Goal: Transaction & Acquisition: Purchase product/service

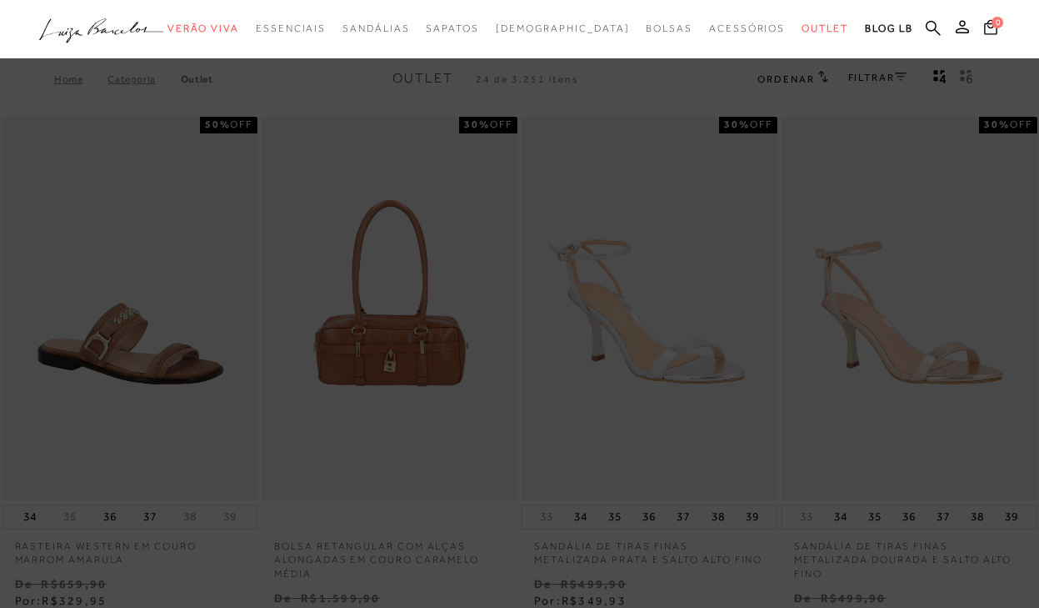
click at [390, 58] on div "categoryHeader .a{fill-rule:evenodd;} Verão Viva Em alta Favoritos das Influenc…" at bounding box center [506, 29] width 1039 height 58
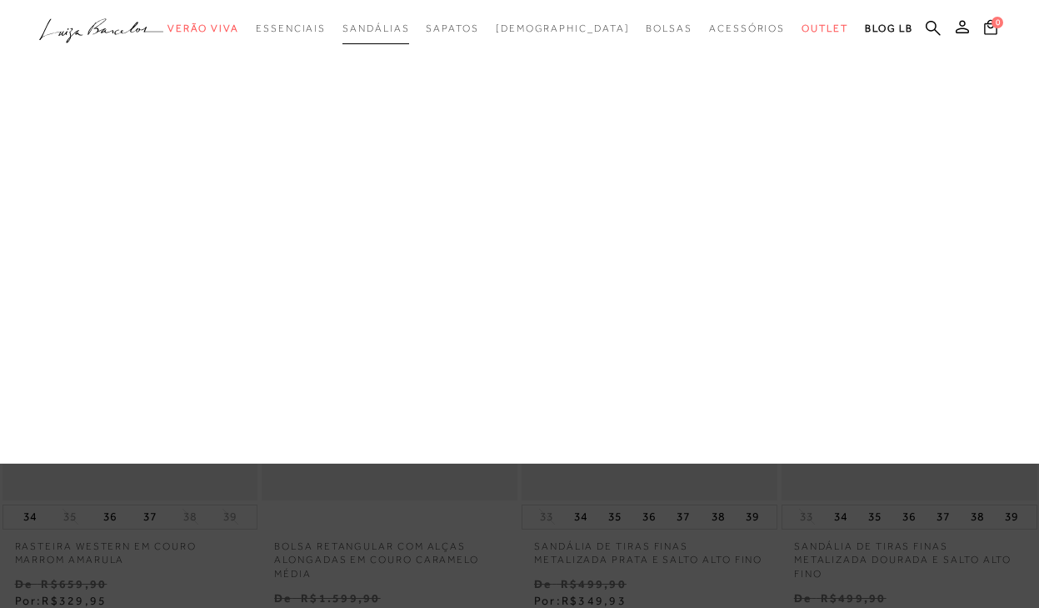
click at [409, 23] on span "Sandálias" at bounding box center [376, 29] width 67 height 12
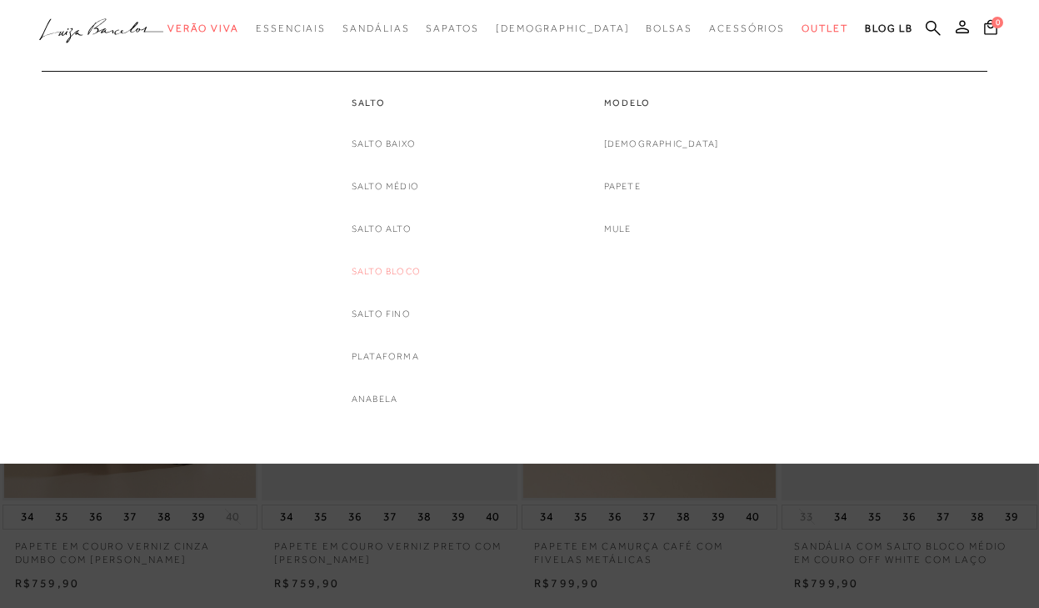
click at [388, 270] on link "Salto Bloco" at bounding box center [386, 272] width 69 height 18
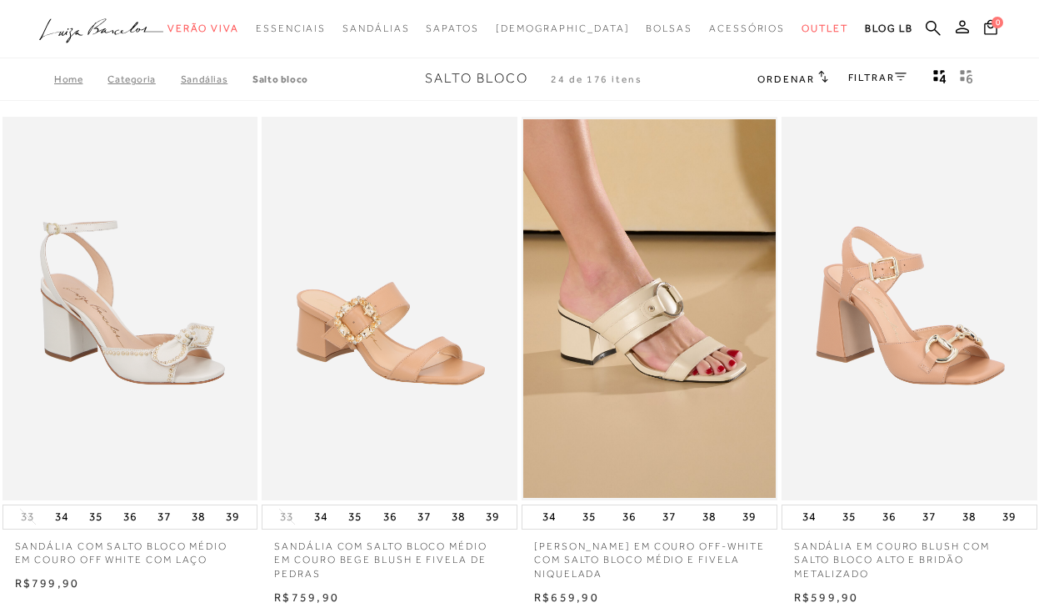
click at [871, 63] on div "Home Categoria SANDÁLIAS Salto Bloco Salto Bloco 24 de 176 itens Ordenar Ordena…" at bounding box center [519, 79] width 1039 height 43
click at [877, 78] on link "FILTRAR" at bounding box center [878, 78] width 58 height 12
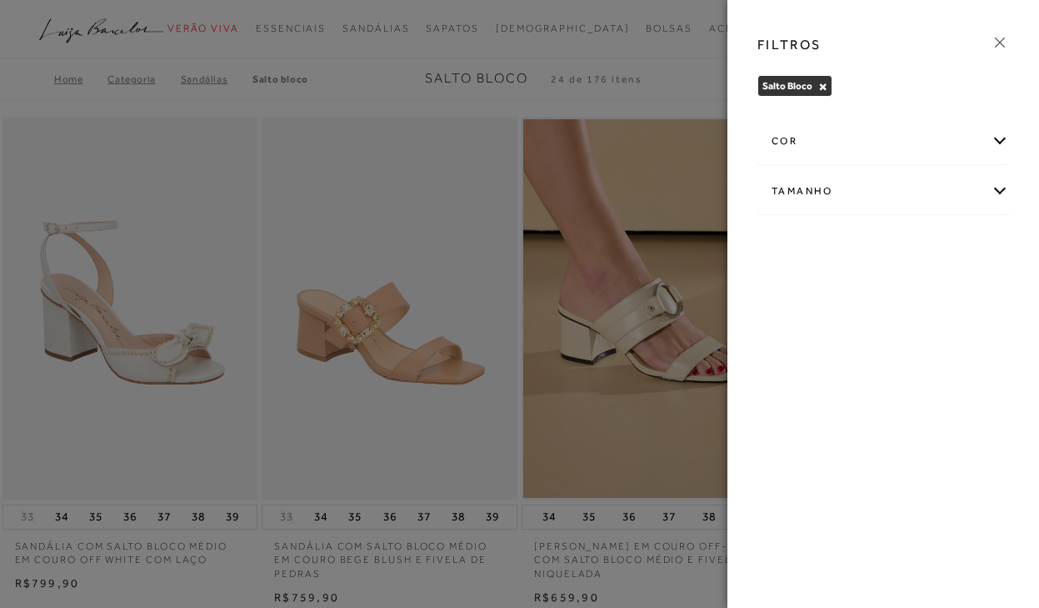
click at [849, 193] on div "Tamanho" at bounding box center [884, 191] width 250 height 44
click at [839, 248] on span "34" at bounding box center [831, 244] width 24 height 13
click at [832, 248] on input "34" at bounding box center [823, 247] width 17 height 17
checkbox input "true"
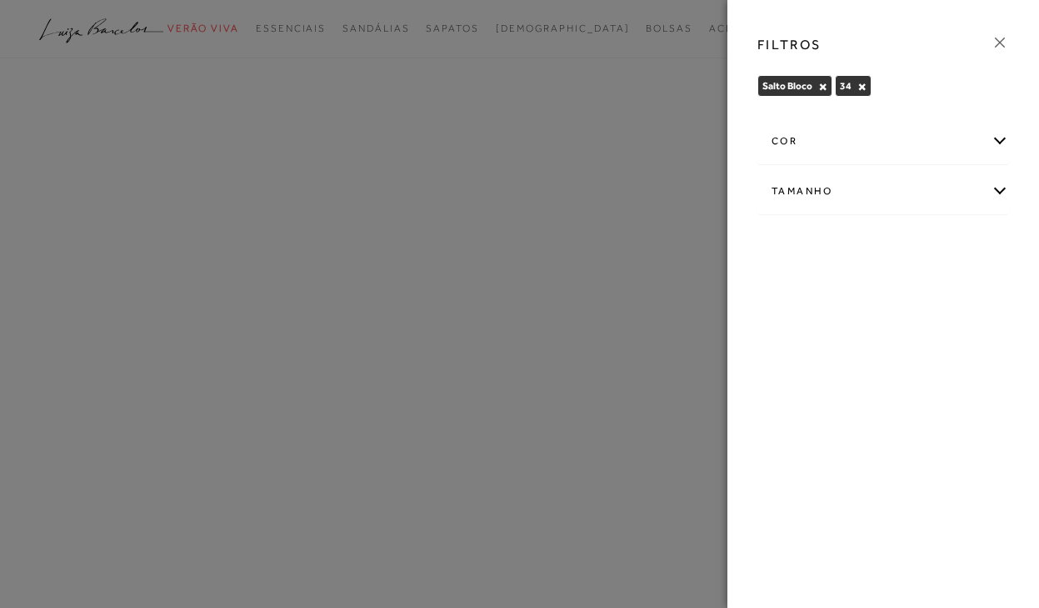
click at [1005, 42] on icon at bounding box center [1000, 42] width 18 height 18
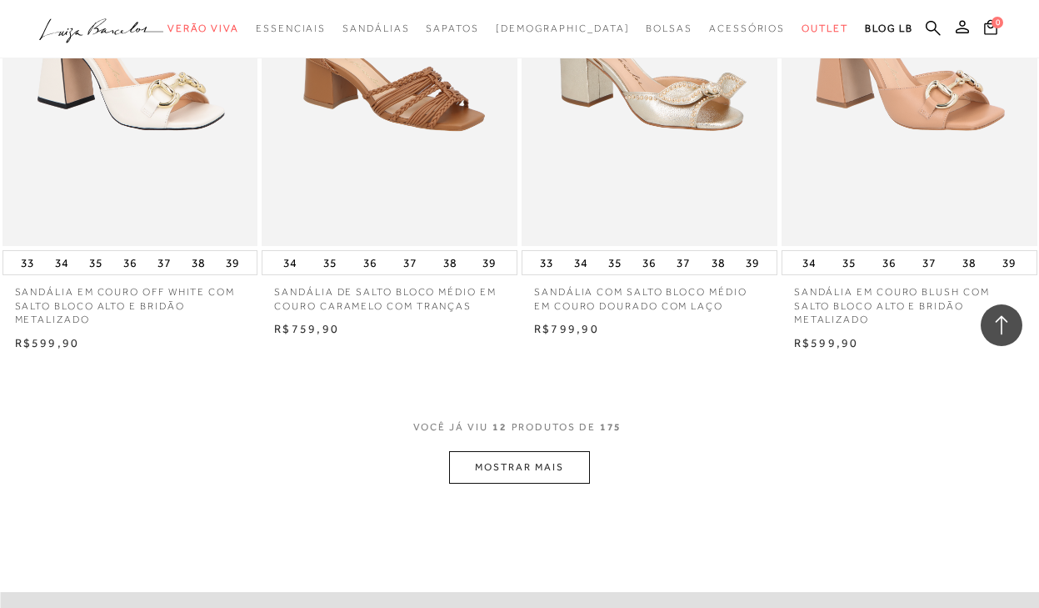
scroll to position [1334, 0]
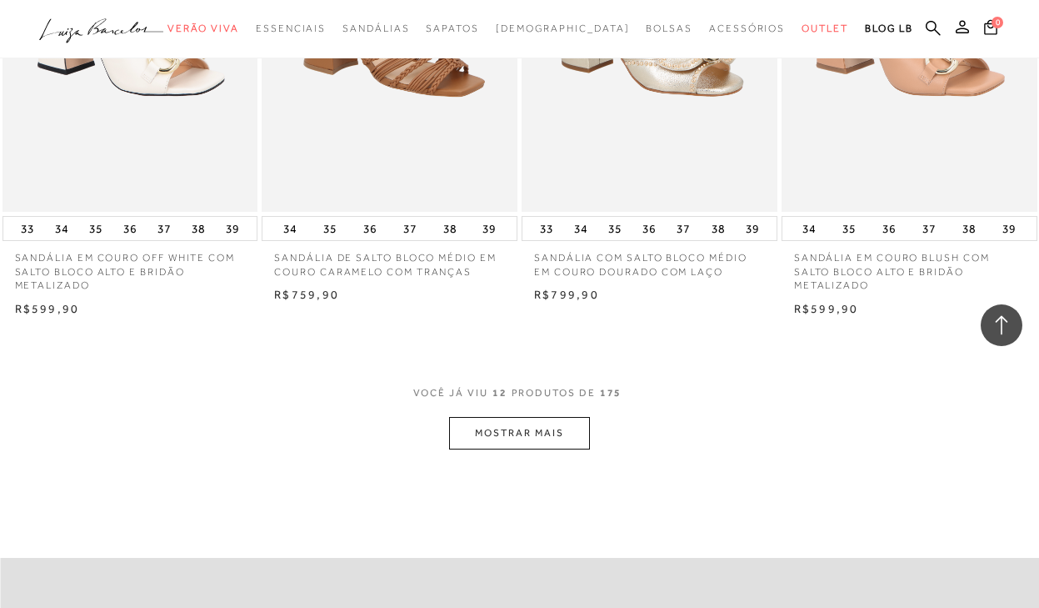
click at [474, 428] on button "MOSTRAR MAIS" at bounding box center [519, 433] width 140 height 33
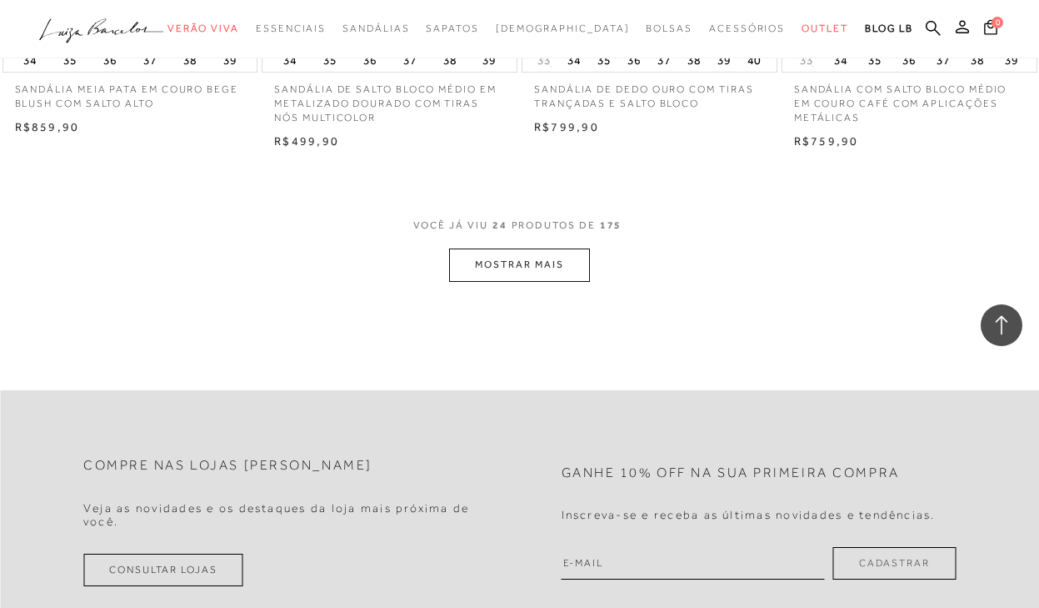
scroll to position [2917, 0]
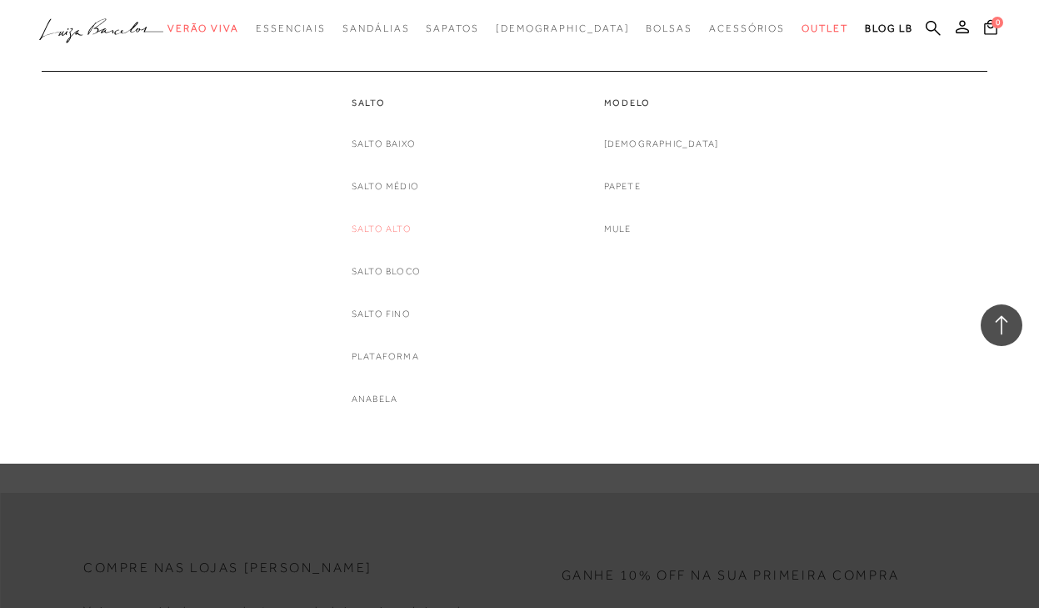
click at [391, 233] on link "Salto Alto" at bounding box center [382, 229] width 60 height 18
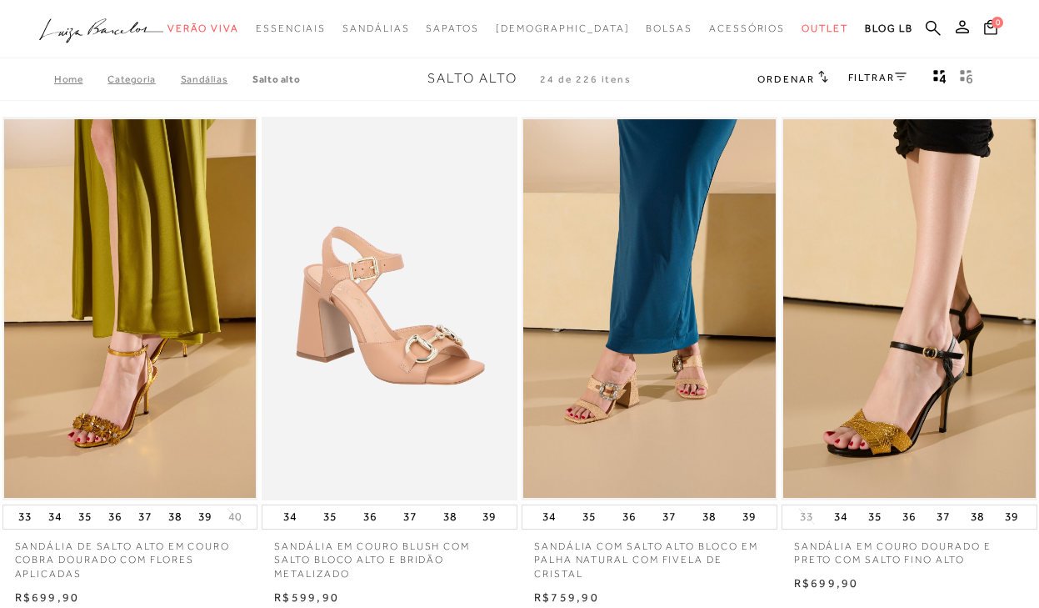
click at [862, 77] on link "FILTRAR" at bounding box center [878, 78] width 58 height 12
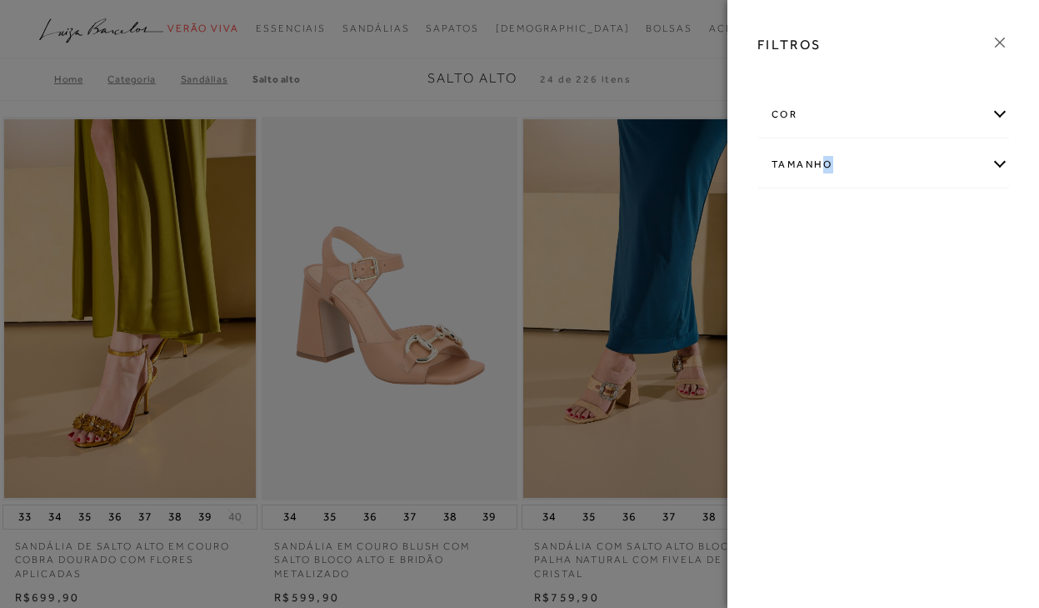
click at [829, 157] on div "Tamanho" at bounding box center [884, 165] width 250 height 44
click at [831, 208] on label "34" at bounding box center [838, 219] width 38 height 36
click at [831, 213] on input "34" at bounding box center [823, 221] width 17 height 17
checkbox input "true"
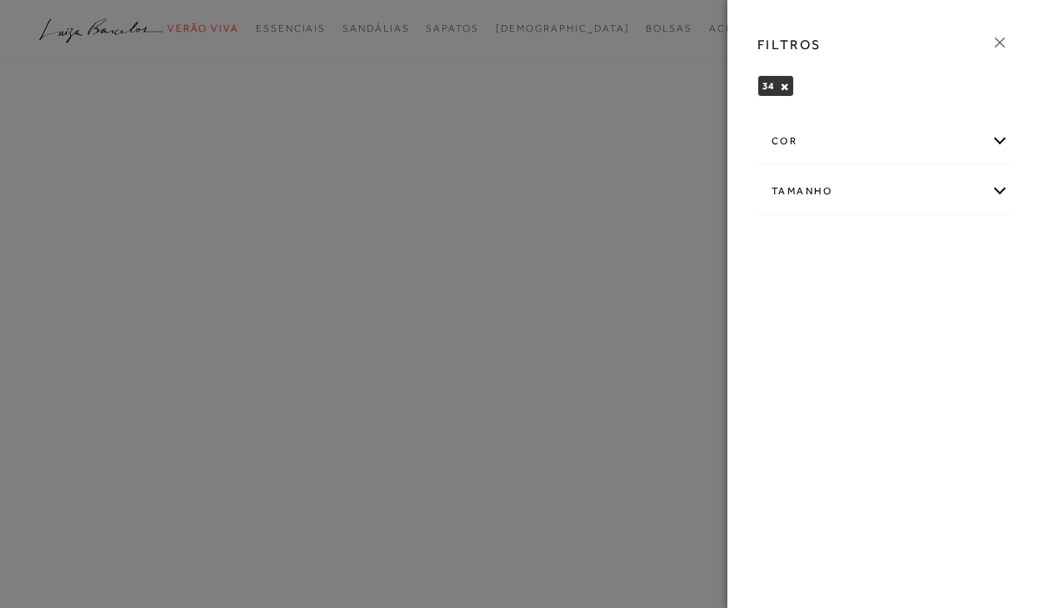
click at [328, 138] on div at bounding box center [519, 304] width 1039 height 608
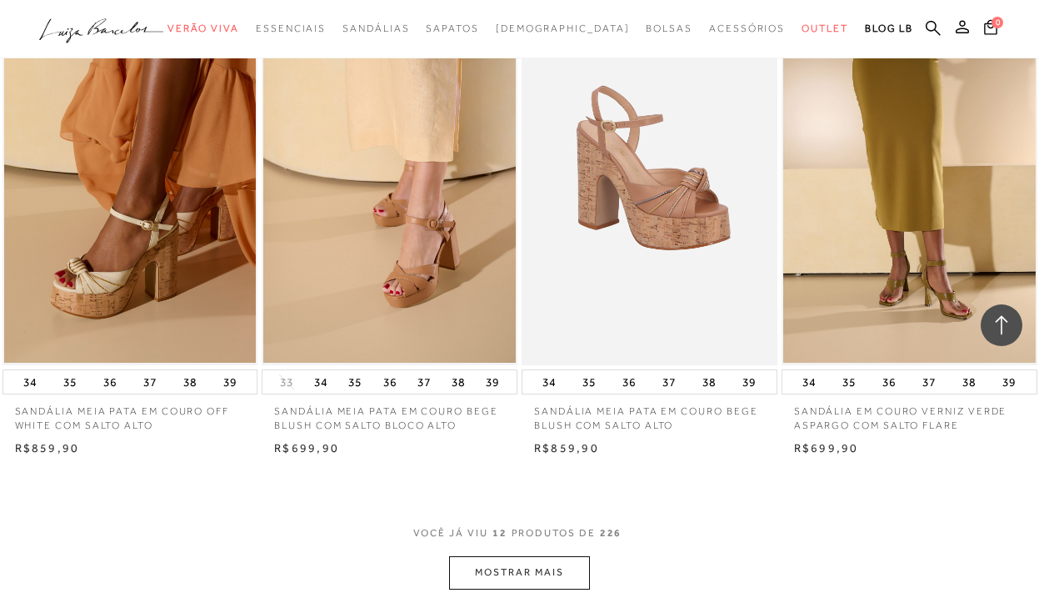
scroll to position [1417, 0]
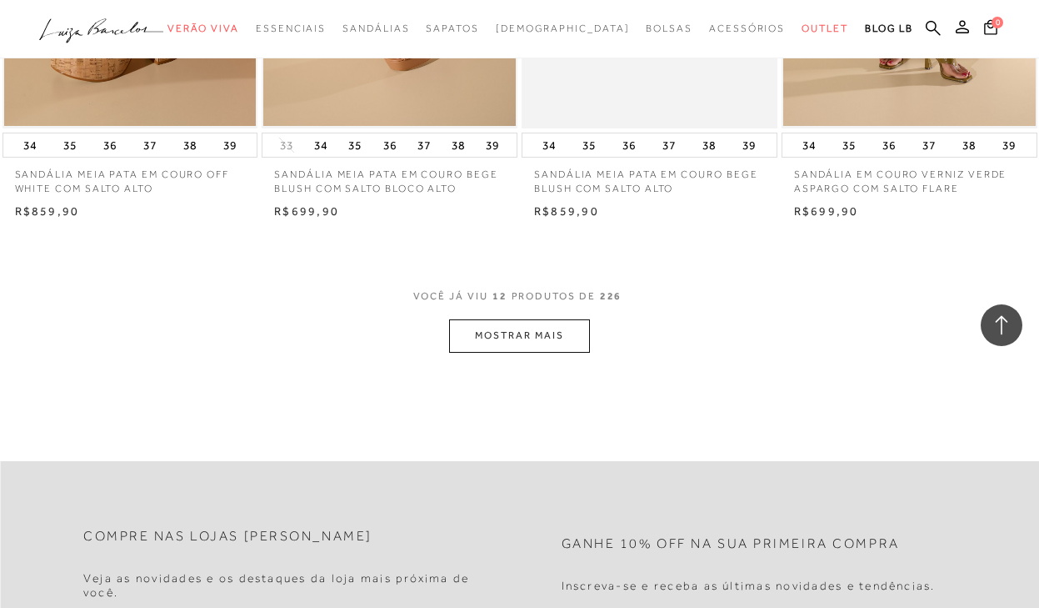
click at [532, 331] on button "MOSTRAR MAIS" at bounding box center [519, 335] width 140 height 33
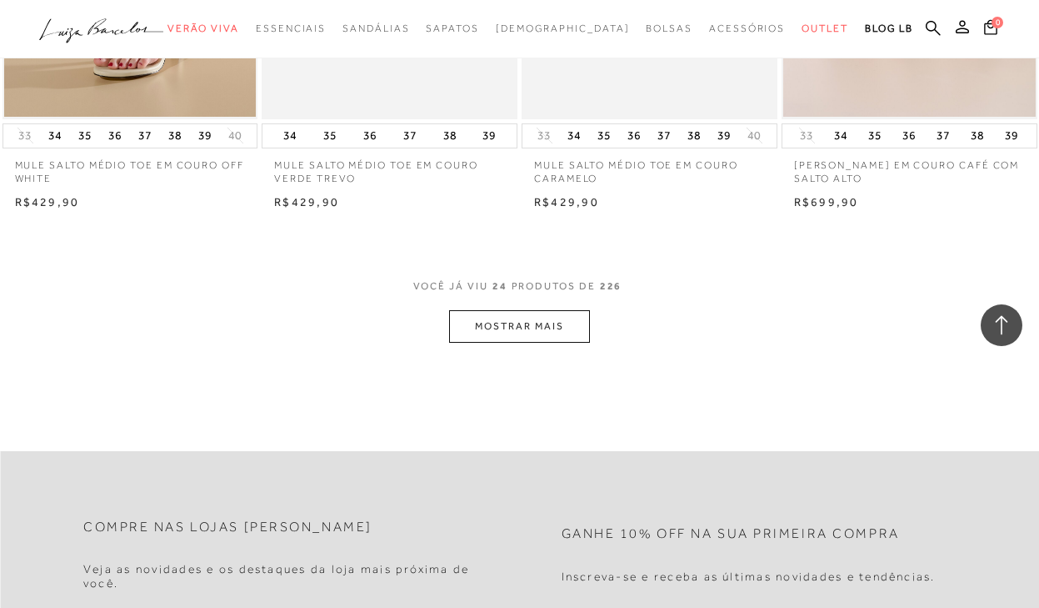
scroll to position [2917, 0]
click at [505, 319] on button "MOSTRAR MAIS" at bounding box center [519, 325] width 140 height 33
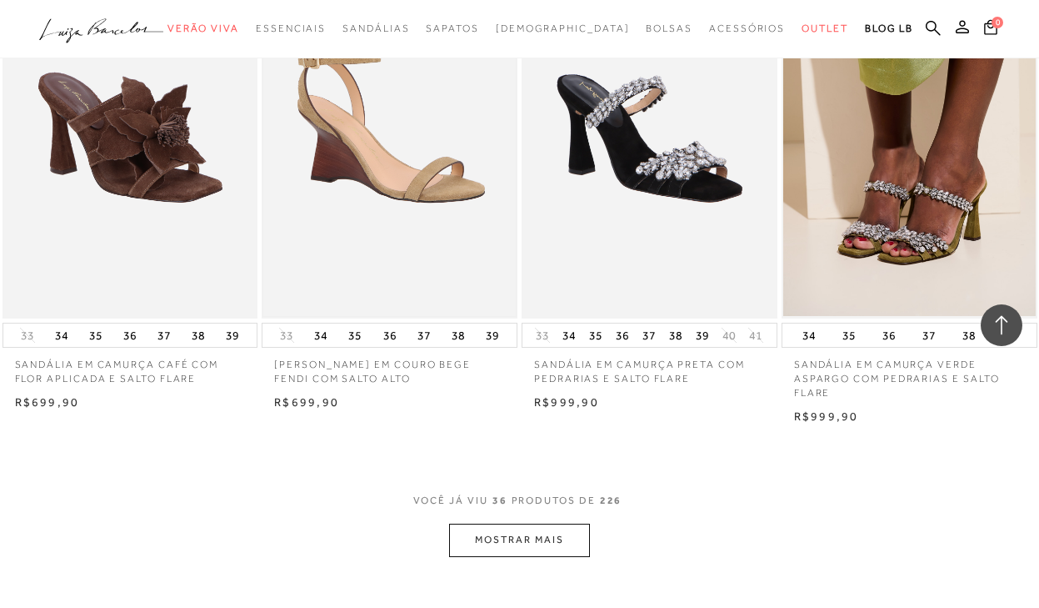
scroll to position [4251, 0]
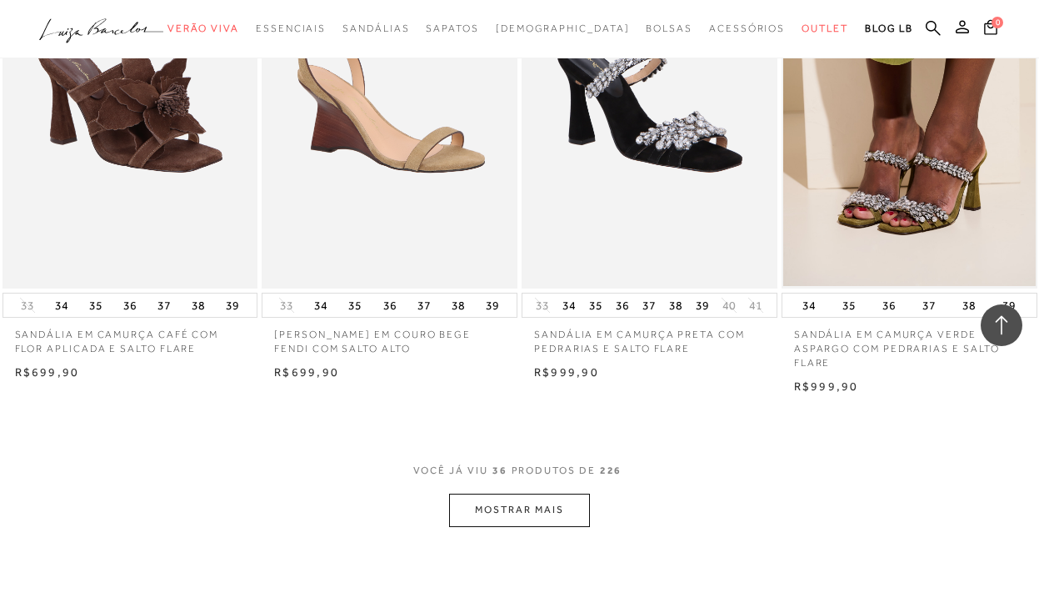
click at [499, 514] on button "MOSTRAR MAIS" at bounding box center [519, 509] width 140 height 33
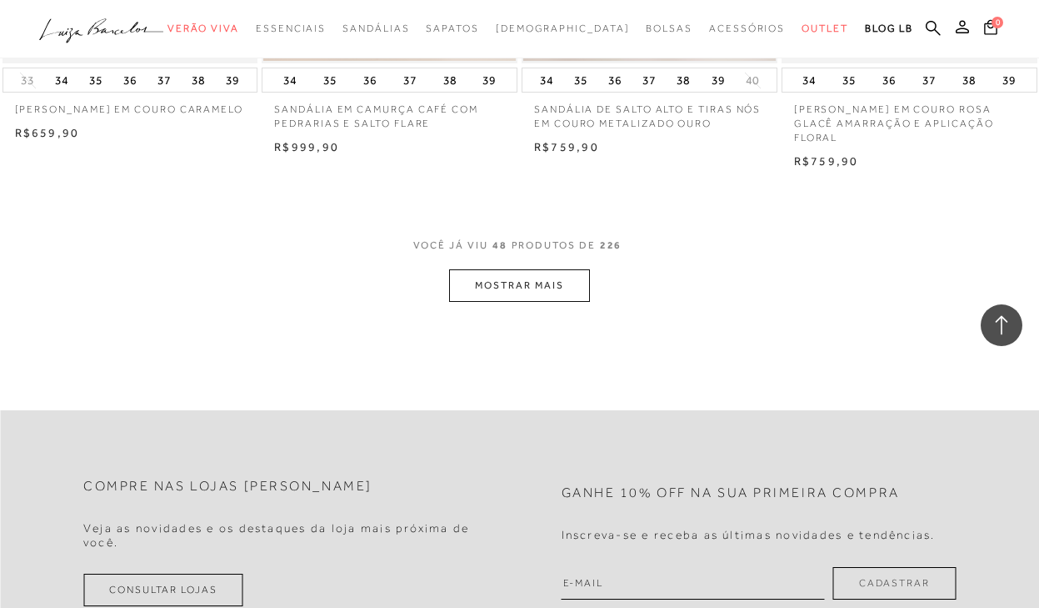
scroll to position [6001, 0]
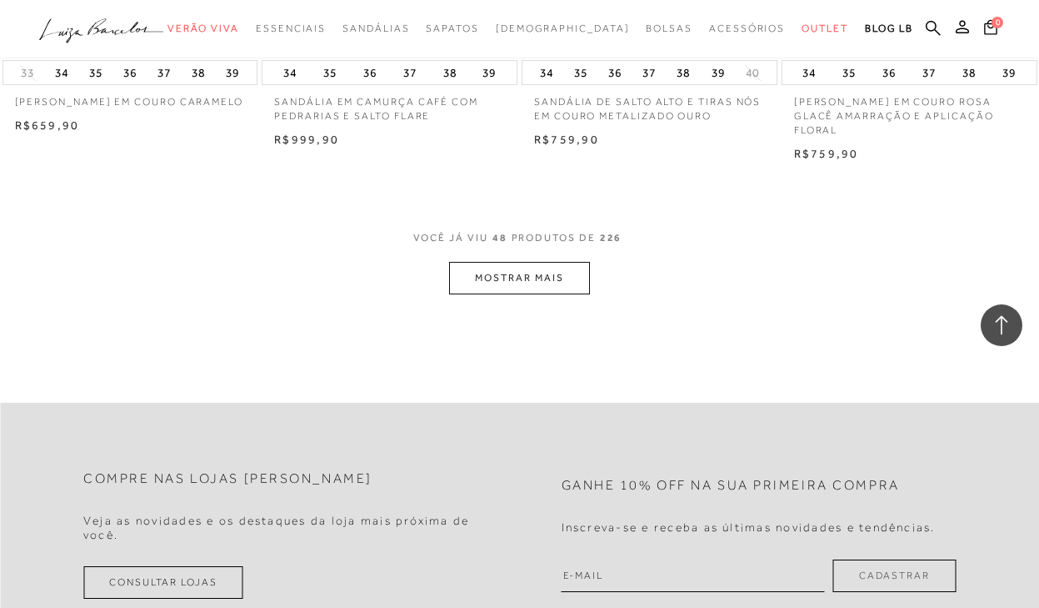
click at [547, 281] on button "MOSTRAR MAIS" at bounding box center [519, 278] width 140 height 33
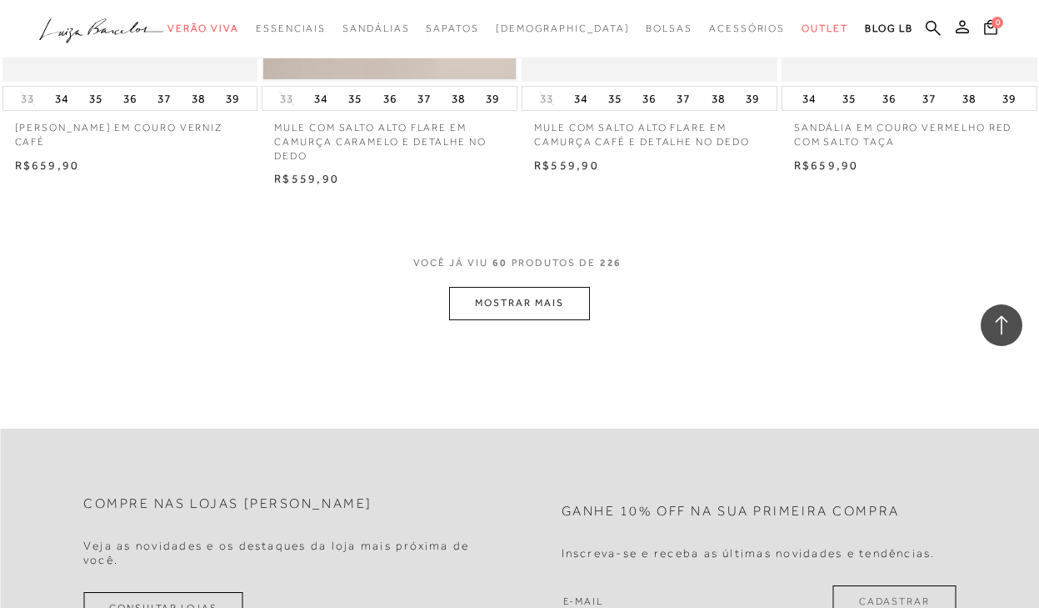
scroll to position [7502, 0]
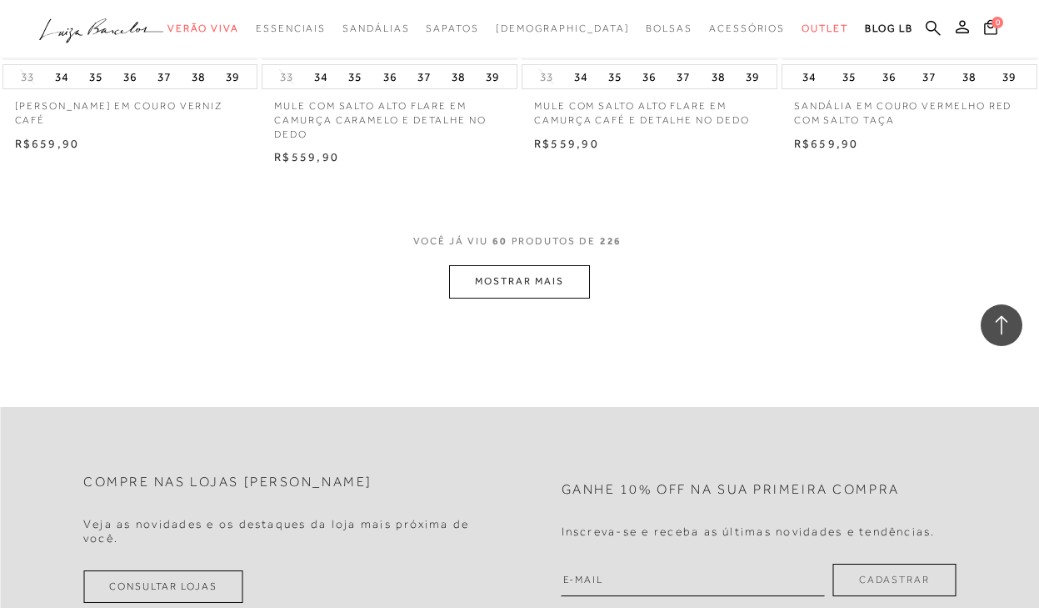
click at [550, 280] on button "MOSTRAR MAIS" at bounding box center [519, 281] width 140 height 33
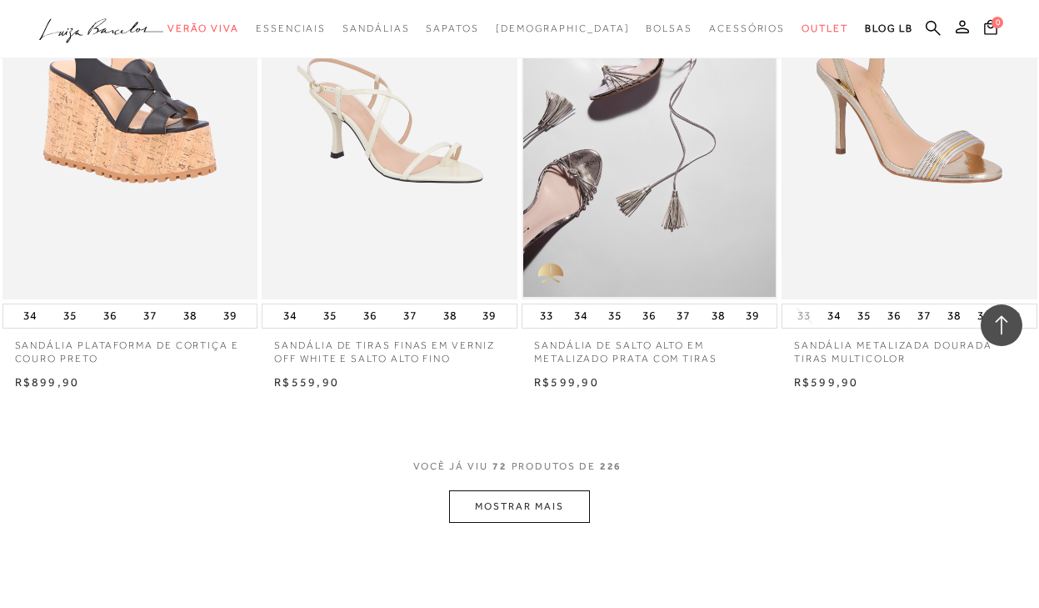
scroll to position [8919, 0]
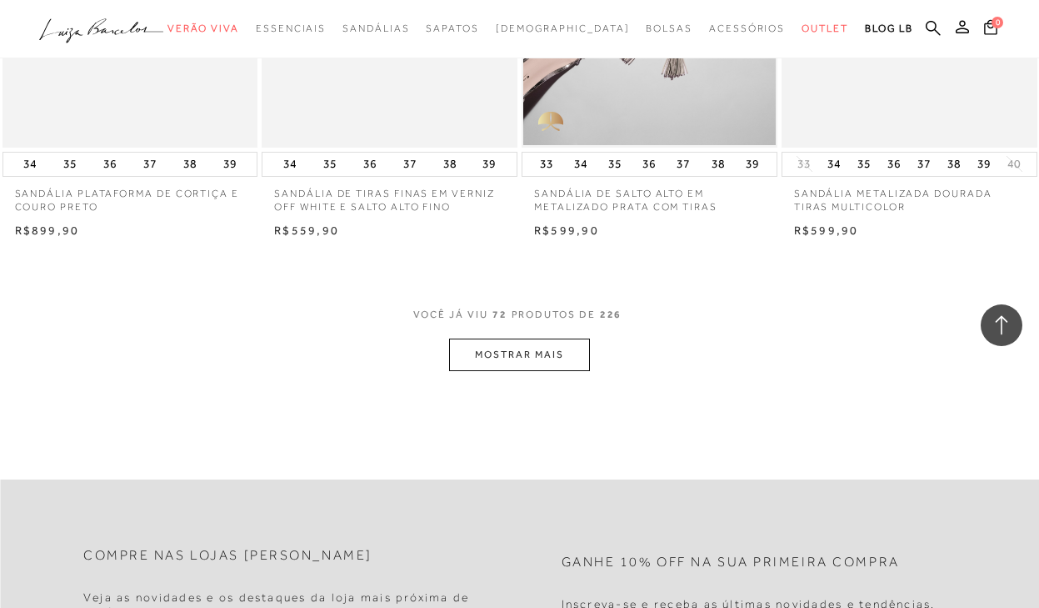
click at [508, 339] on button "MOSTRAR MAIS" at bounding box center [519, 354] width 140 height 33
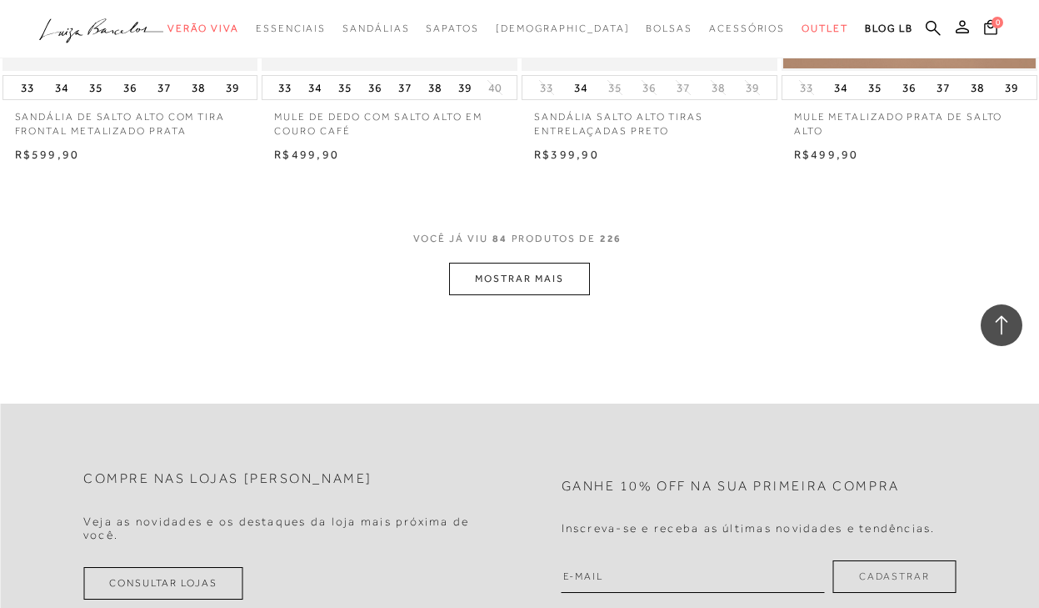
scroll to position [10502, 0]
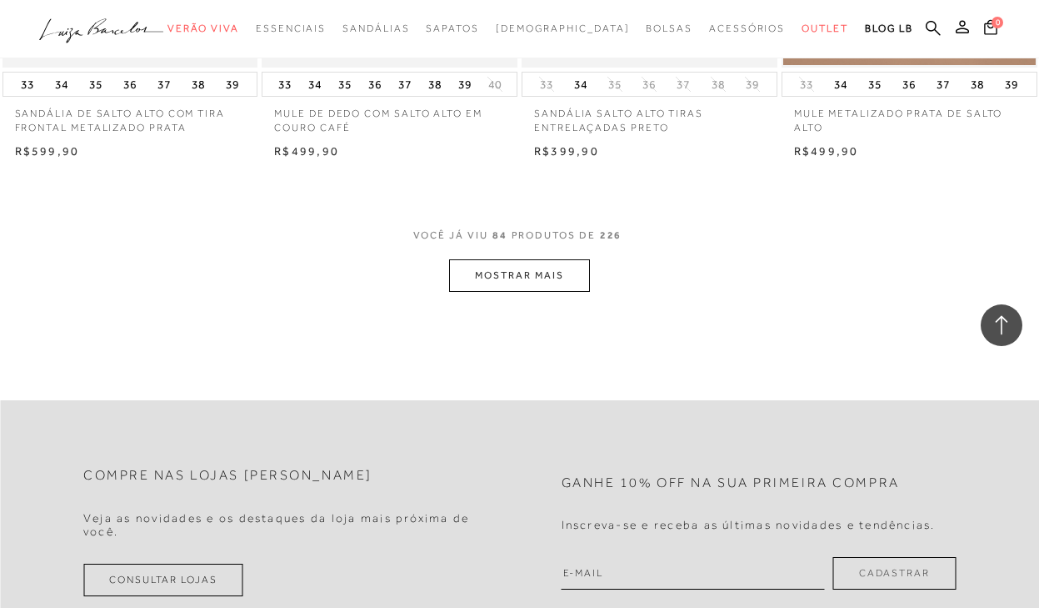
click at [518, 285] on button "MOSTRAR MAIS" at bounding box center [519, 275] width 140 height 33
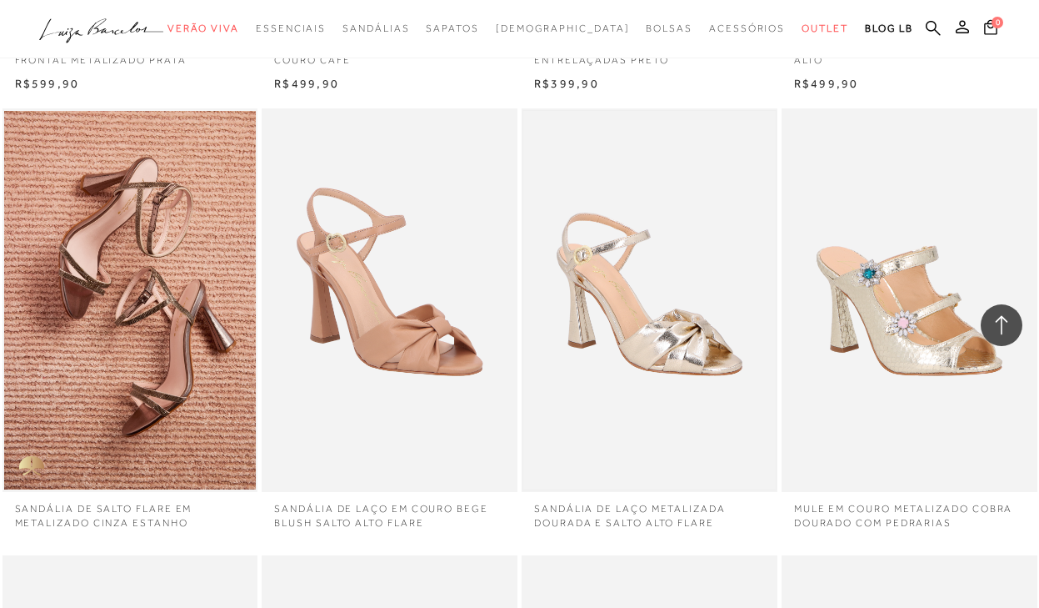
scroll to position [10669, 0]
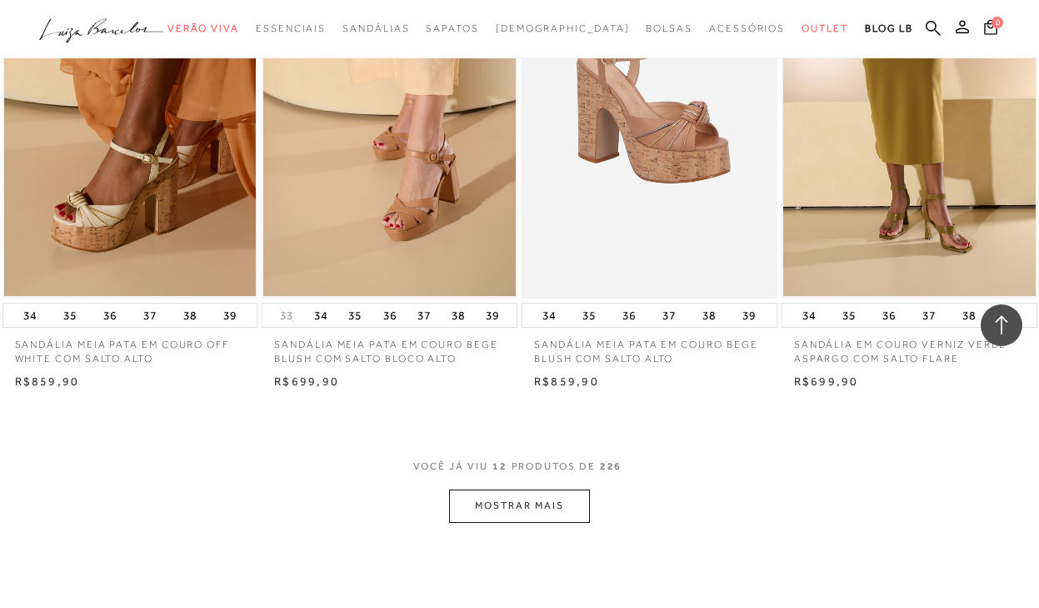
scroll to position [1250, 0]
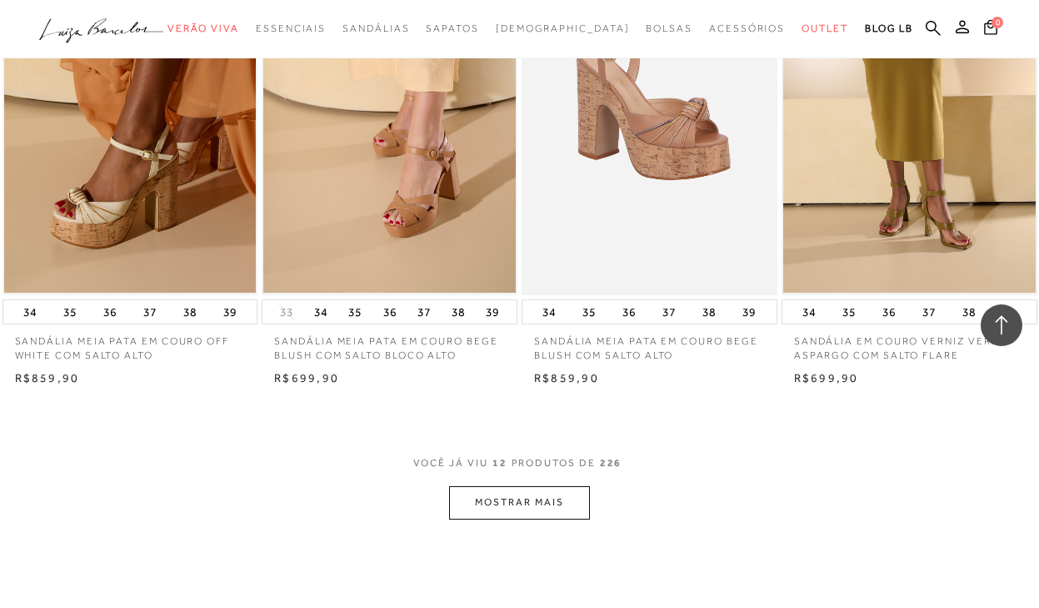
click at [538, 496] on button "MOSTRAR MAIS" at bounding box center [519, 502] width 140 height 33
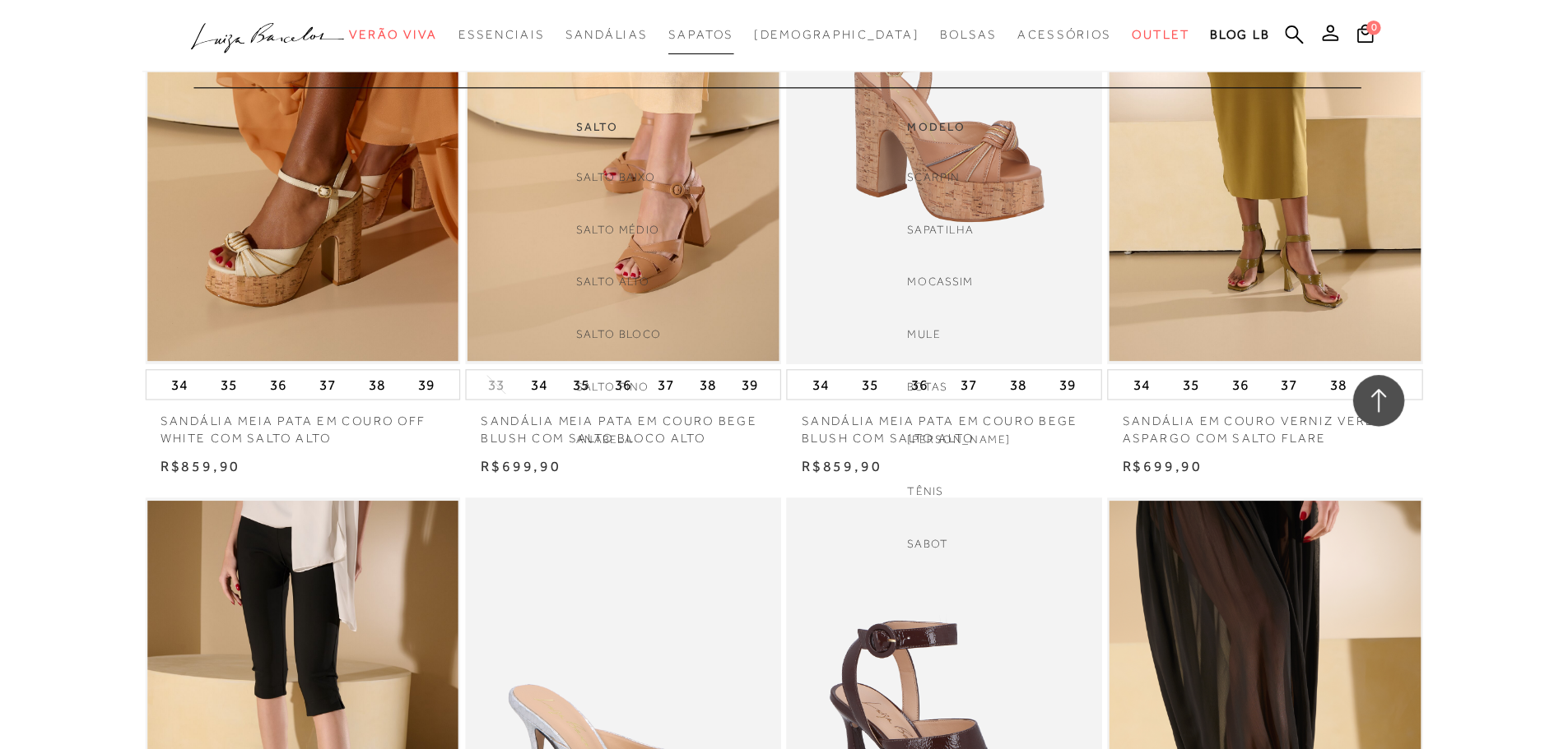
scroll to position [1612, 0]
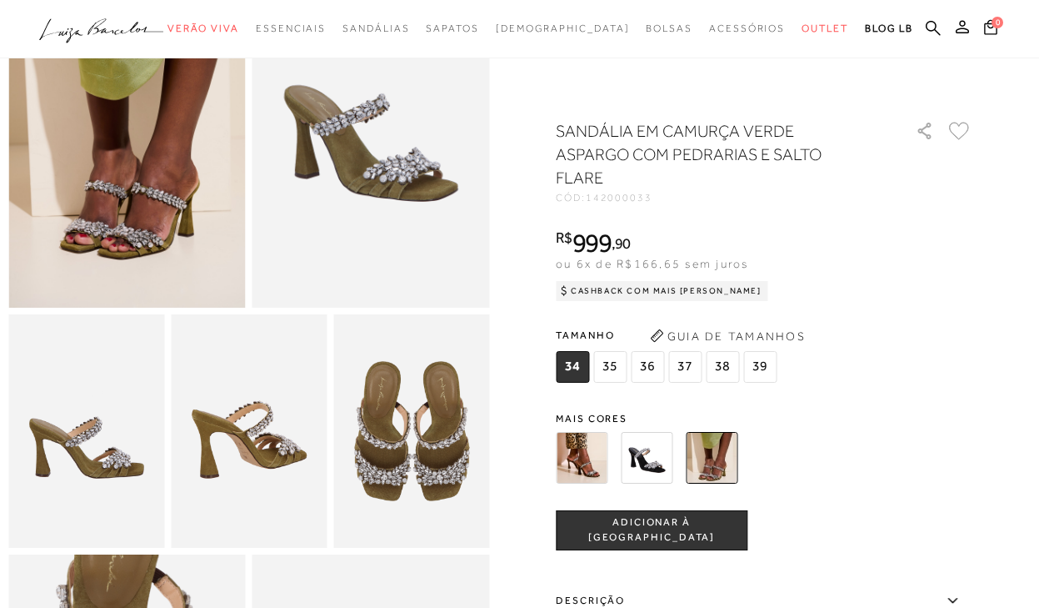
scroll to position [83, 0]
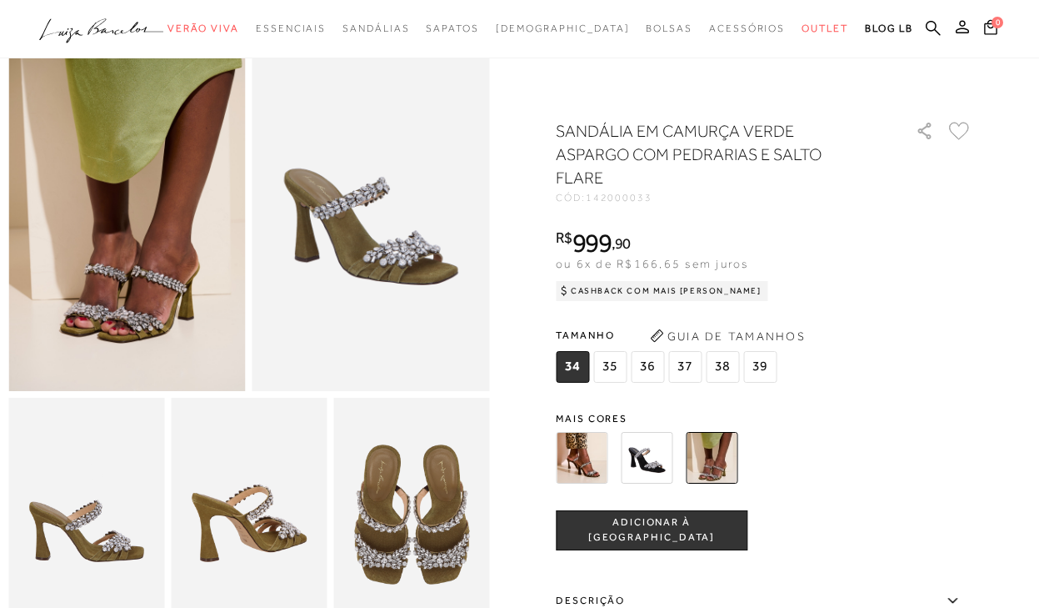
drag, startPoint x: 607, startPoint y: 406, endPoint x: 607, endPoint y: 443, distance: 37.5
drag, startPoint x: 607, startPoint y: 443, endPoint x: 589, endPoint y: 449, distance: 18.5
click at [589, 449] on img at bounding box center [582, 458] width 52 height 52
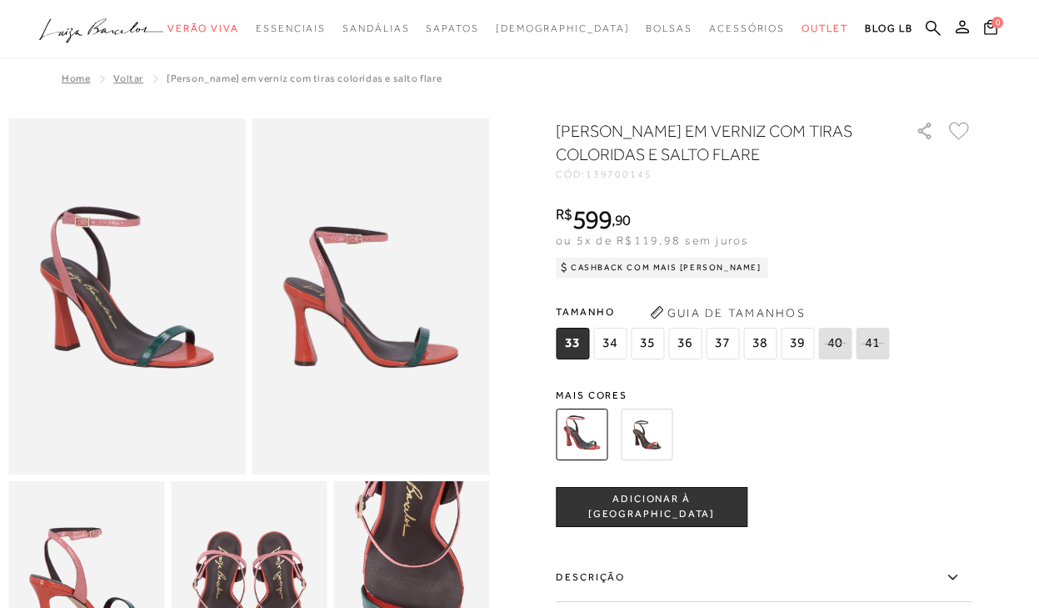
click at [666, 438] on img at bounding box center [647, 434] width 52 height 52
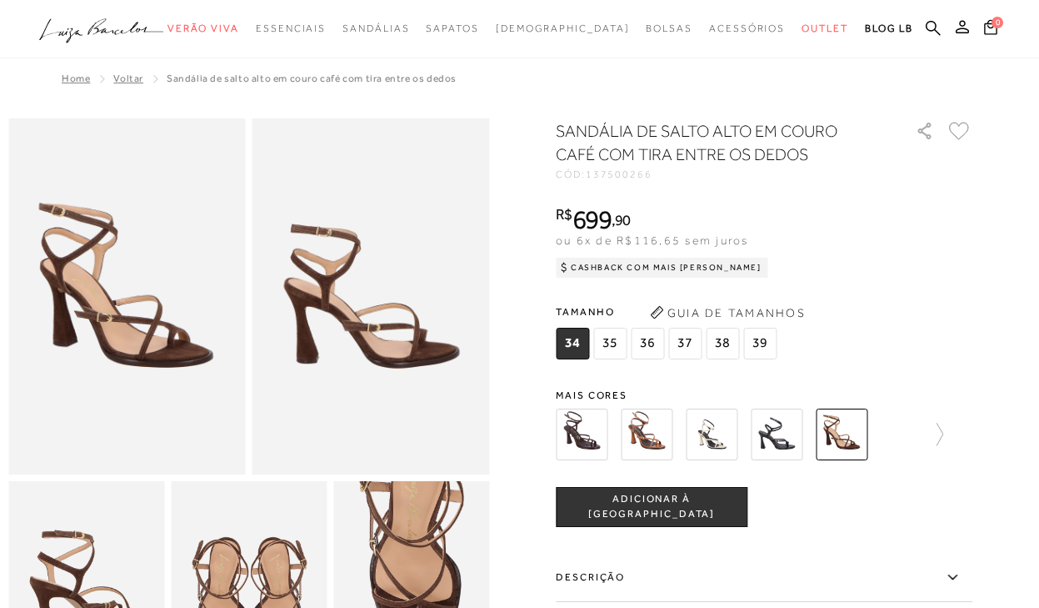
click at [703, 431] on img at bounding box center [712, 434] width 52 height 52
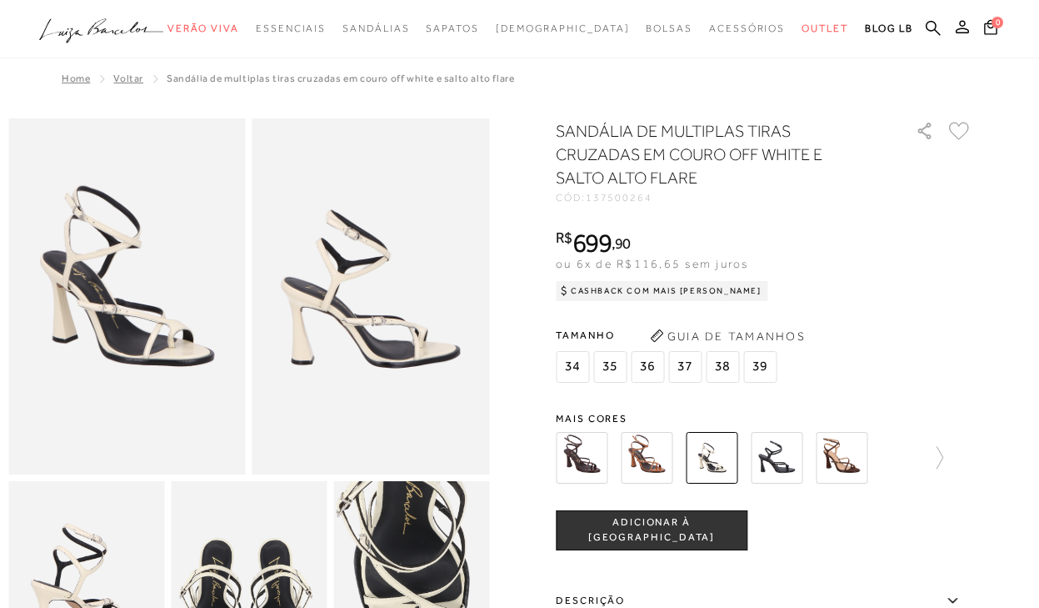
click at [660, 454] on img at bounding box center [647, 458] width 52 height 52
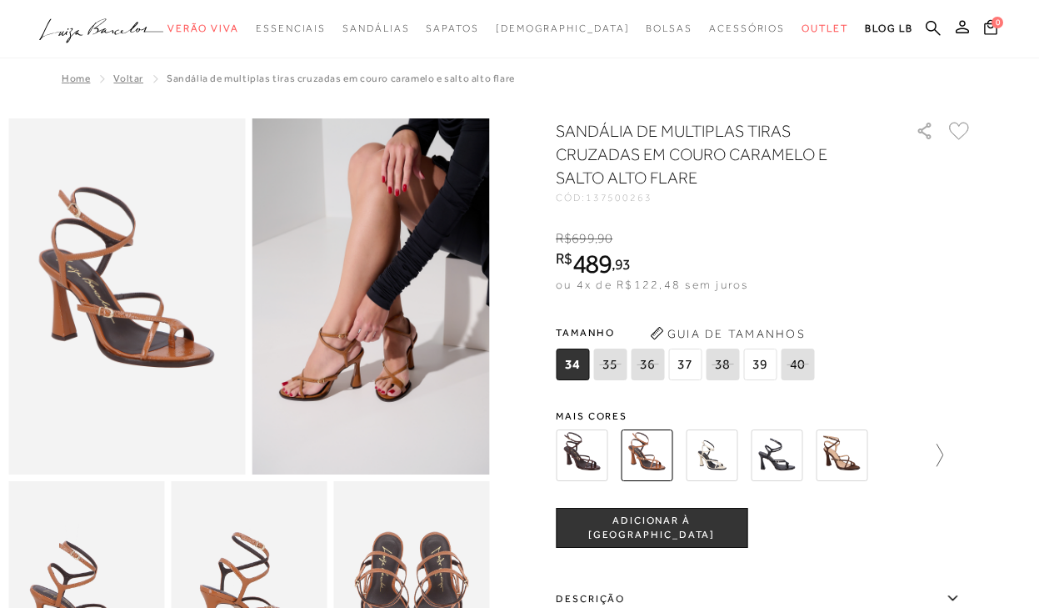
click at [944, 458] on icon at bounding box center [931, 454] width 23 height 23
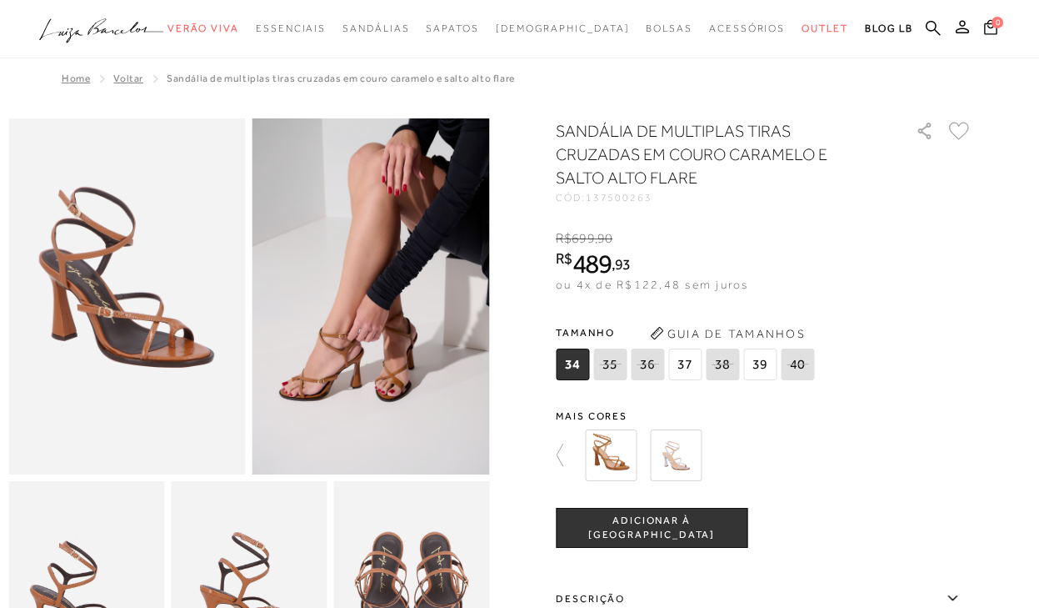
click at [621, 464] on img at bounding box center [611, 455] width 52 height 52
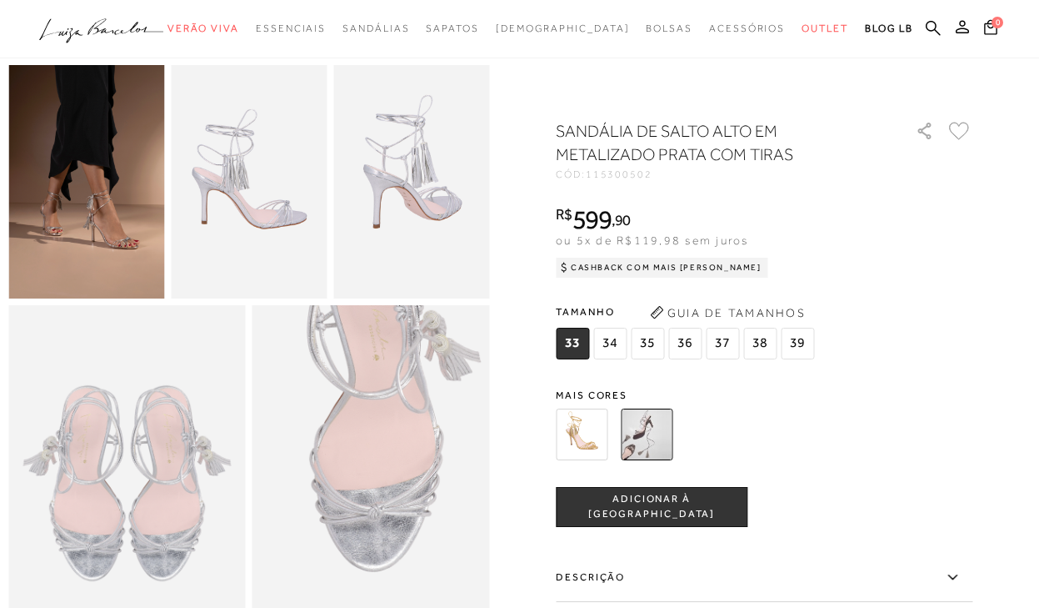
scroll to position [417, 0]
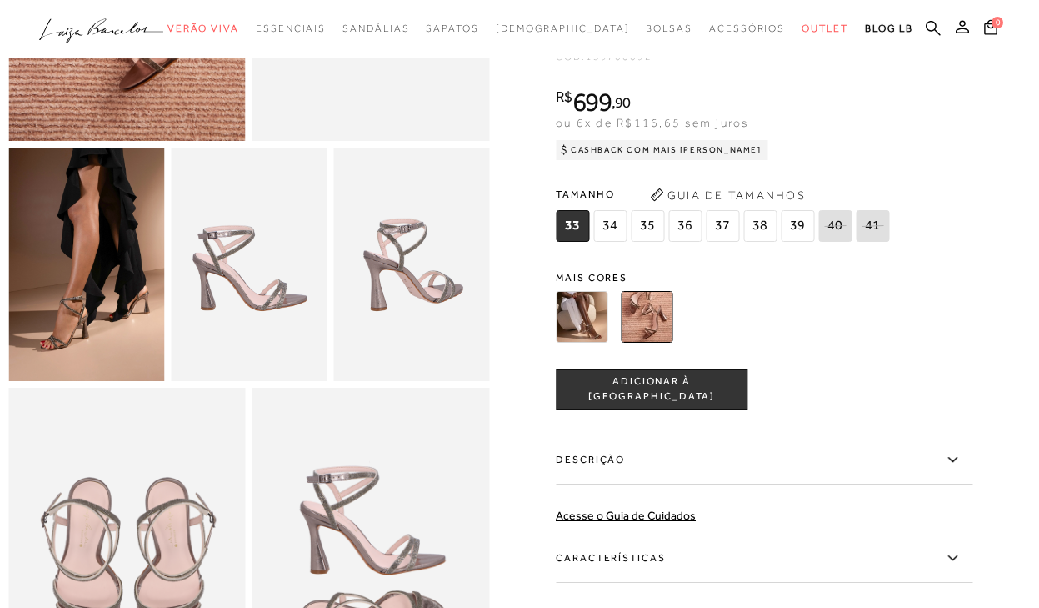
click at [82, 265] on img at bounding box center [86, 265] width 156 height 234
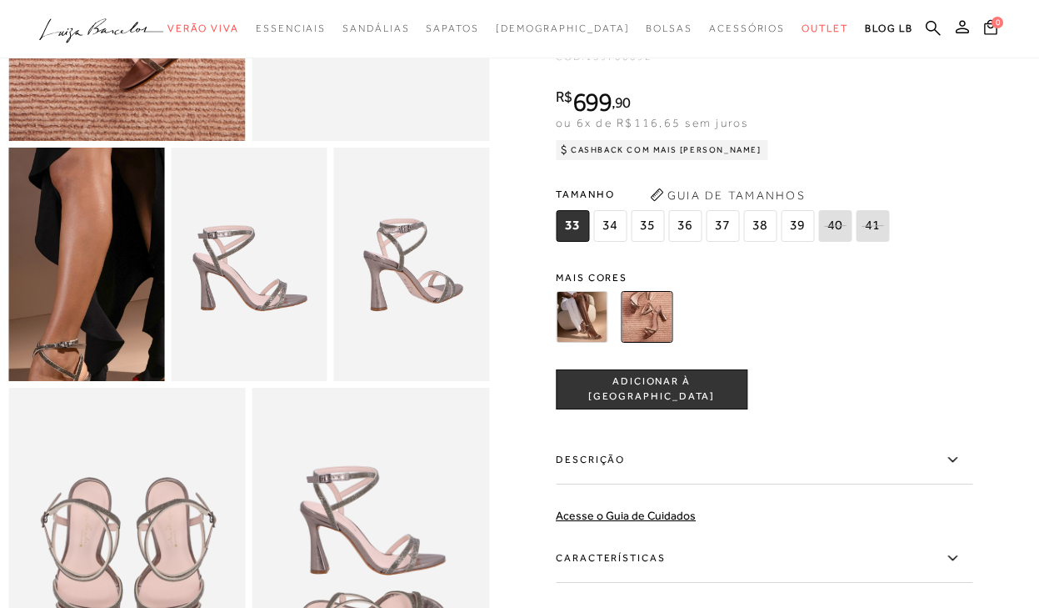
click at [82, 265] on img at bounding box center [87, 276] width 312 height 468
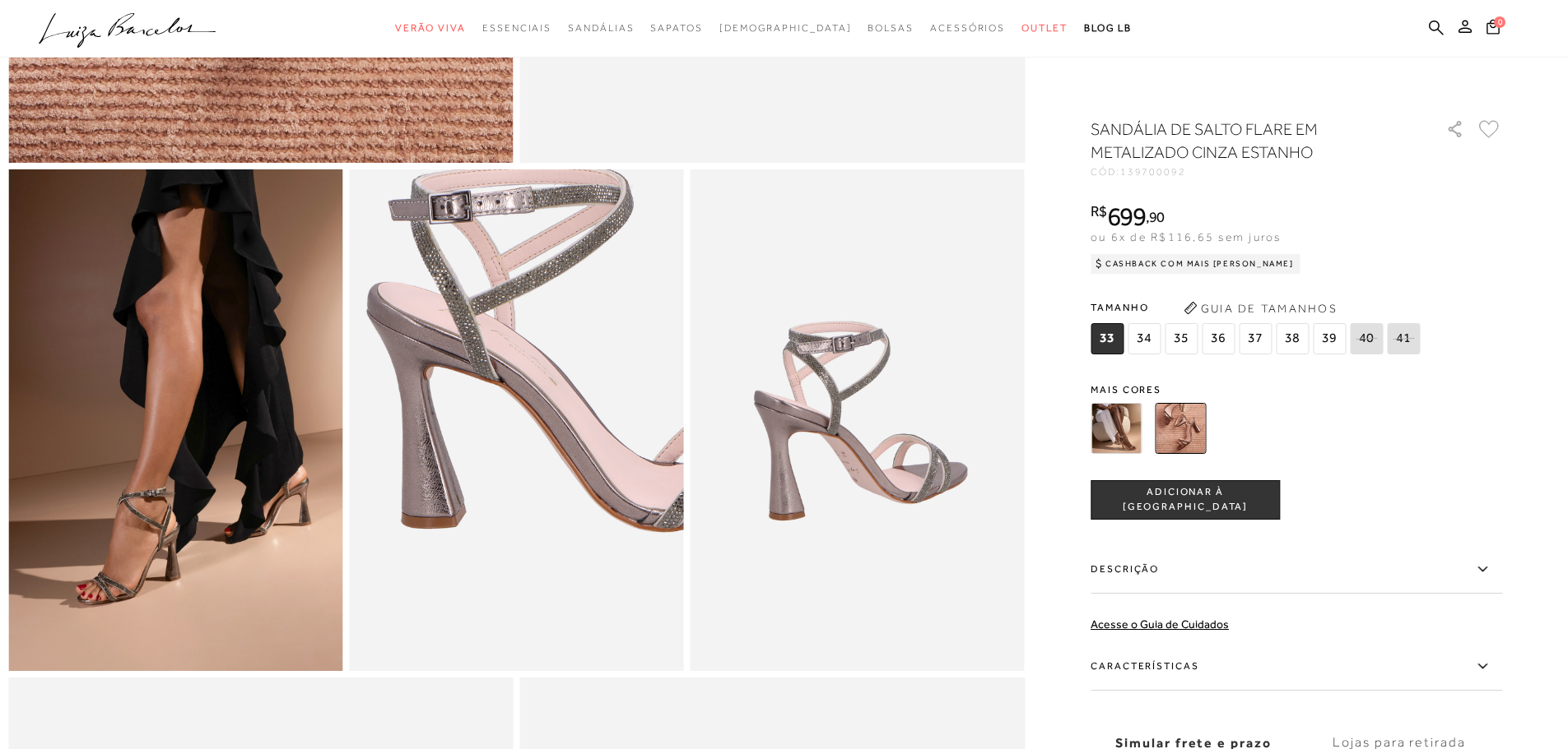
scroll to position [740, 0]
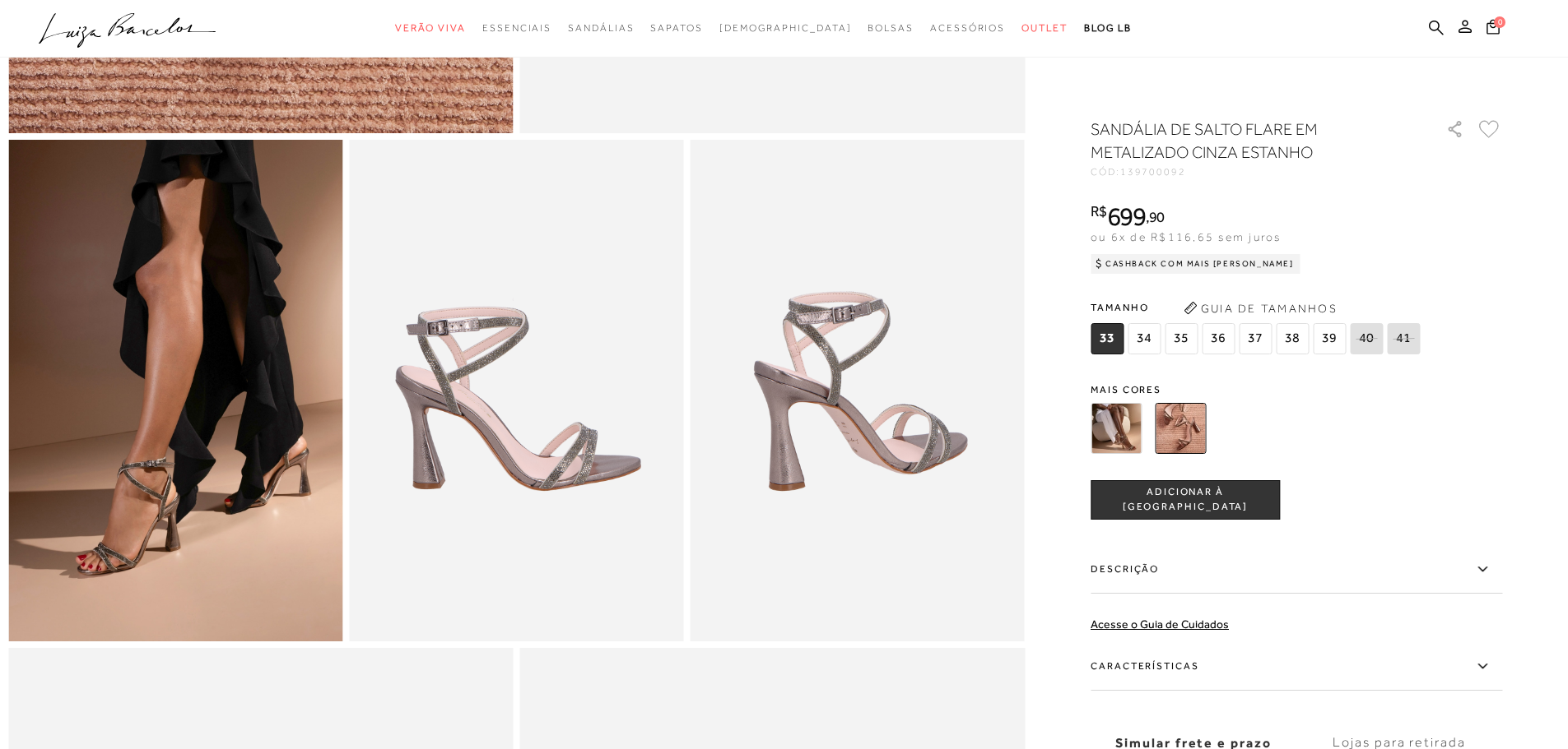
click at [38, 520] on img at bounding box center [175, 391] width 334 height 501
click at [140, 513] on img at bounding box center [175, 391] width 334 height 501
click at [1026, 420] on img at bounding box center [1180, 428] width 51 height 51
click at [1026, 419] on img at bounding box center [1116, 428] width 51 height 51
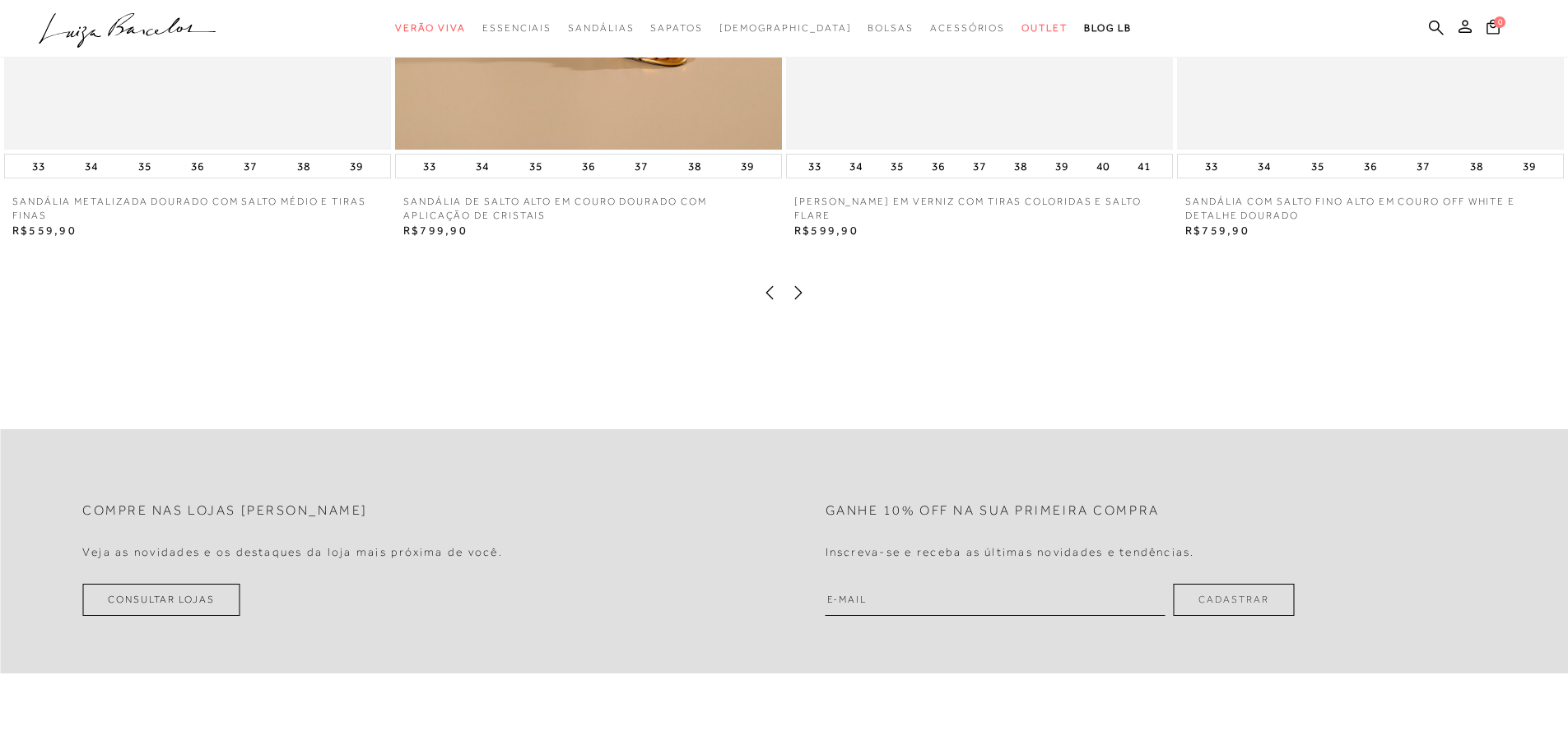
scroll to position [3455, 0]
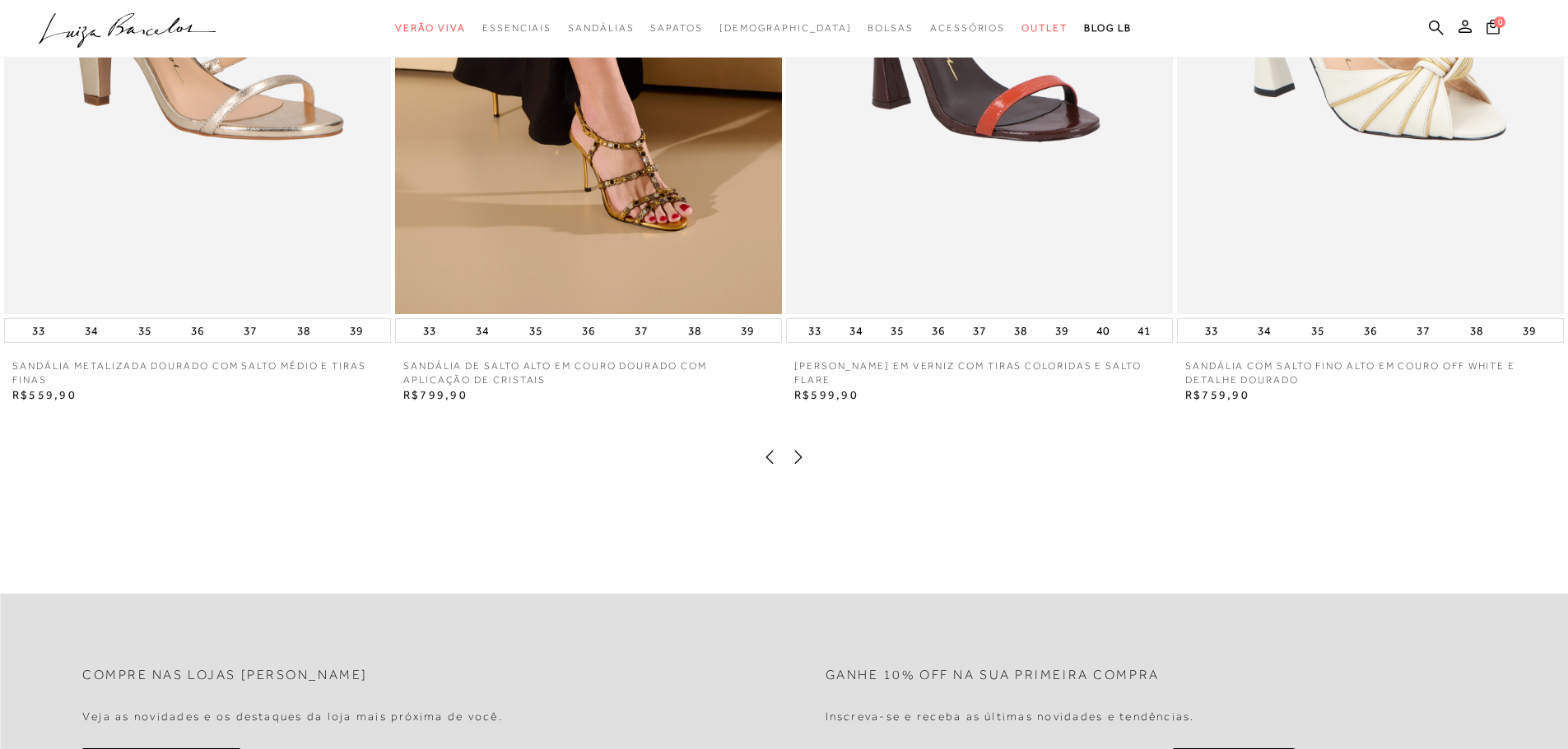
click at [793, 466] on icon at bounding box center [798, 457] width 17 height 17
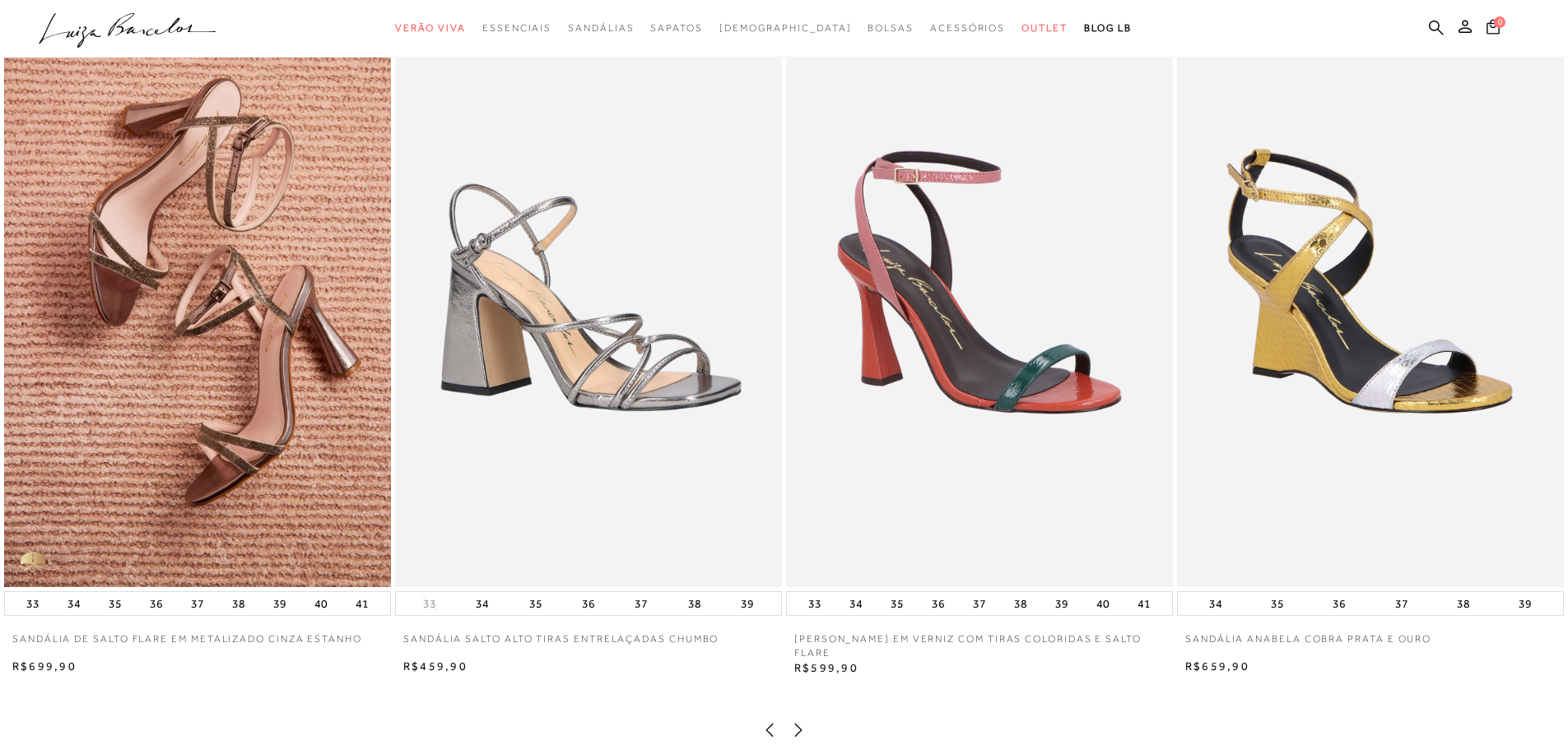
scroll to position [3208, 0]
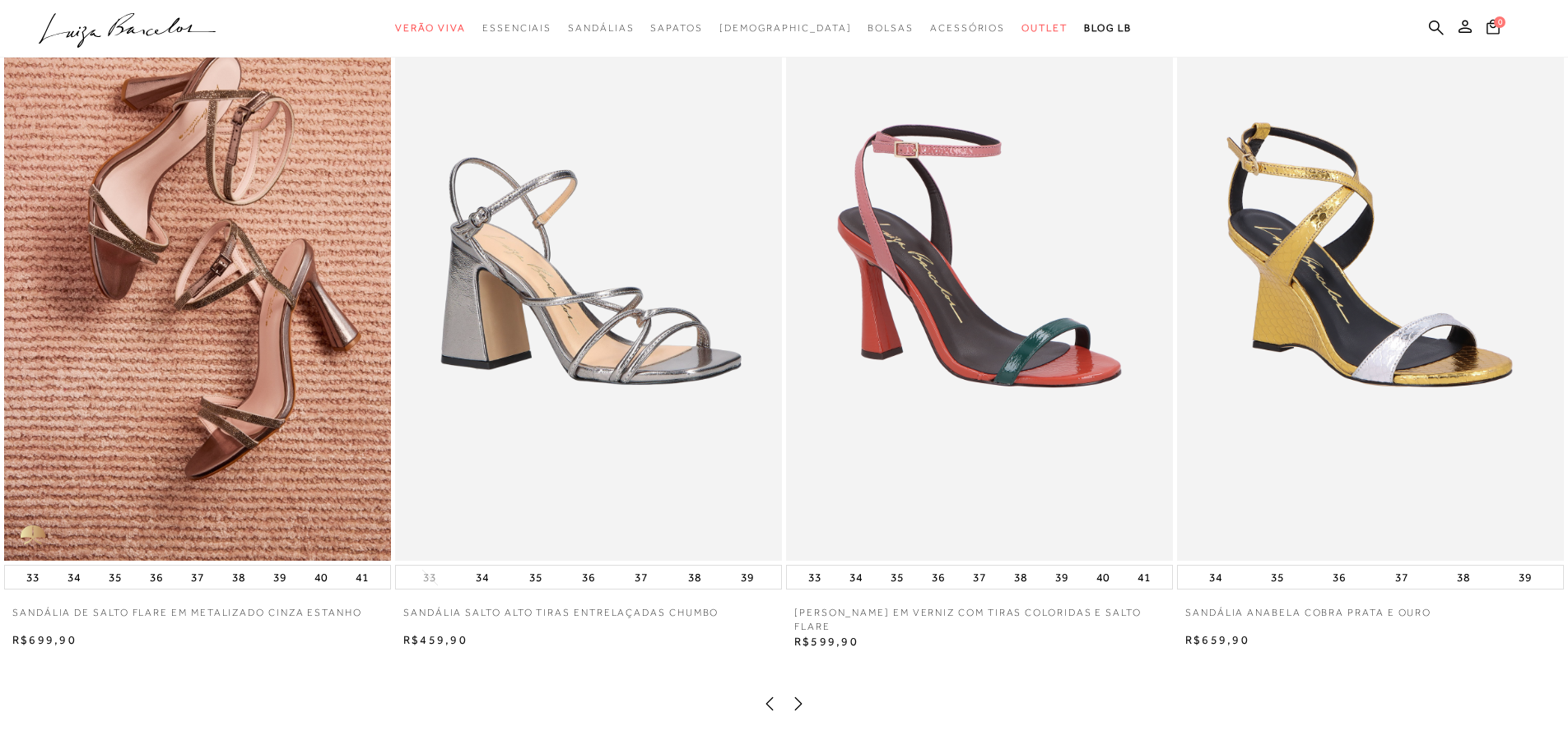
click at [797, 599] on icon at bounding box center [798, 704] width 17 height 17
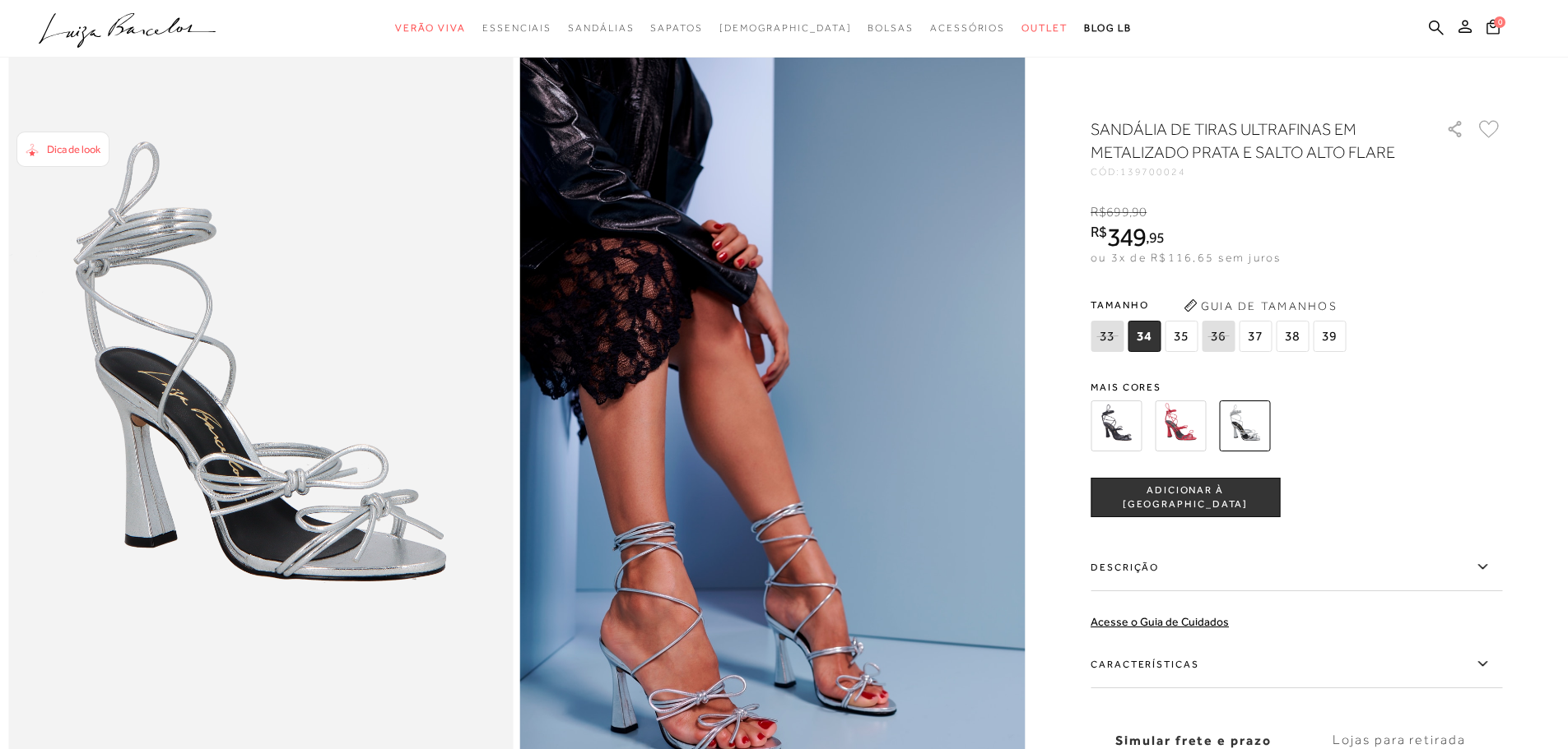
scroll to position [165, 0]
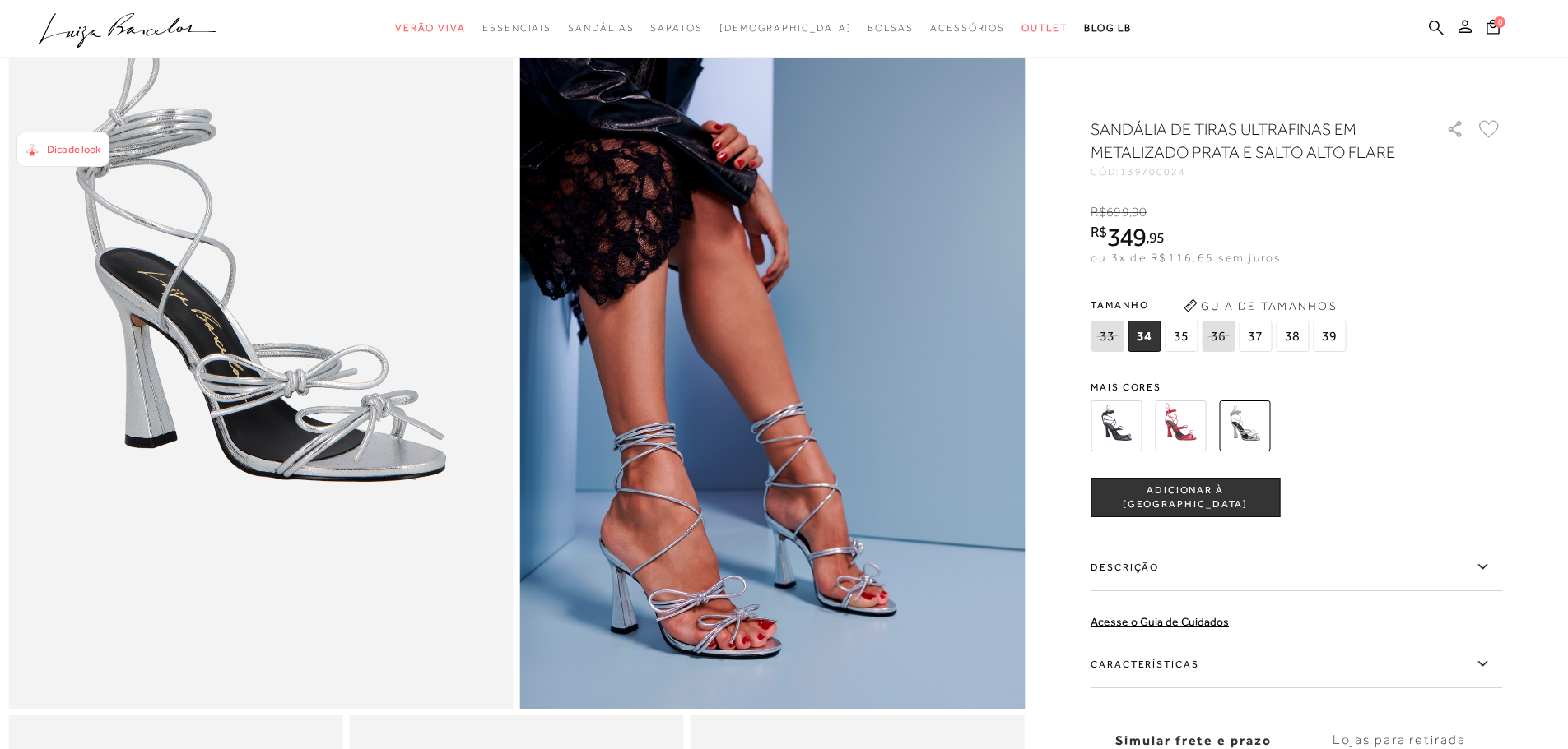
click at [1122, 418] on img at bounding box center [1116, 426] width 51 height 51
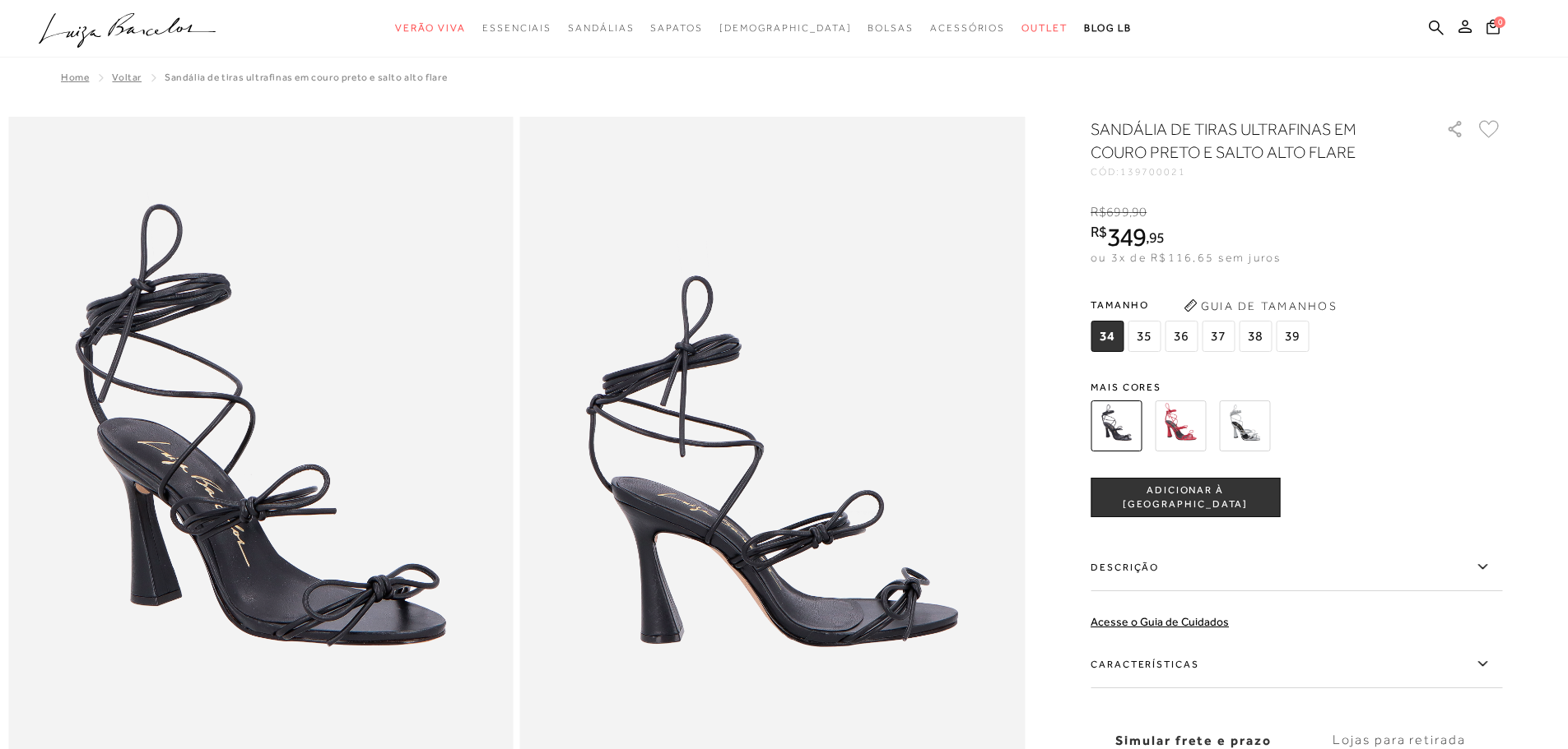
click at [1206, 432] on img at bounding box center [1180, 426] width 51 height 51
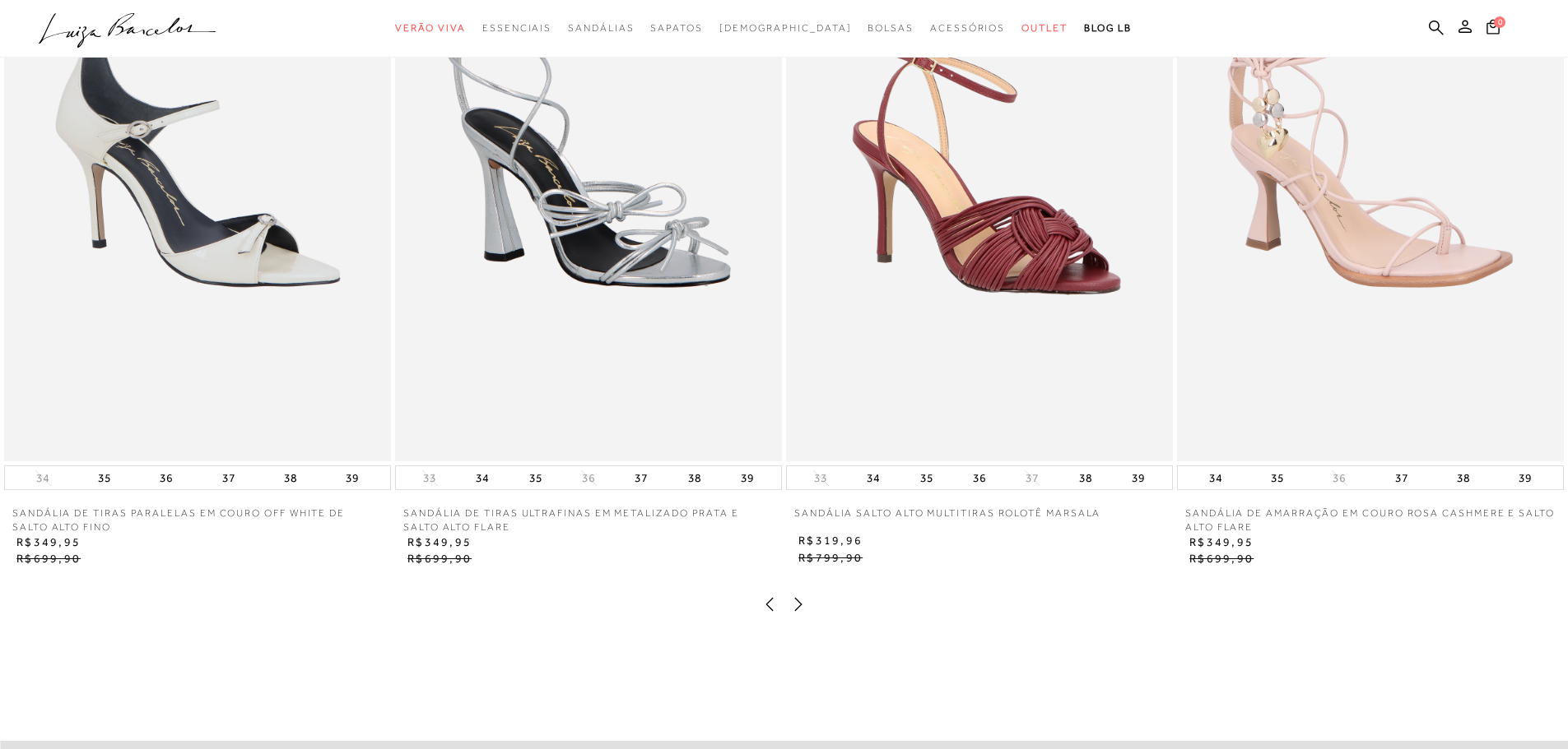
scroll to position [3290, 0]
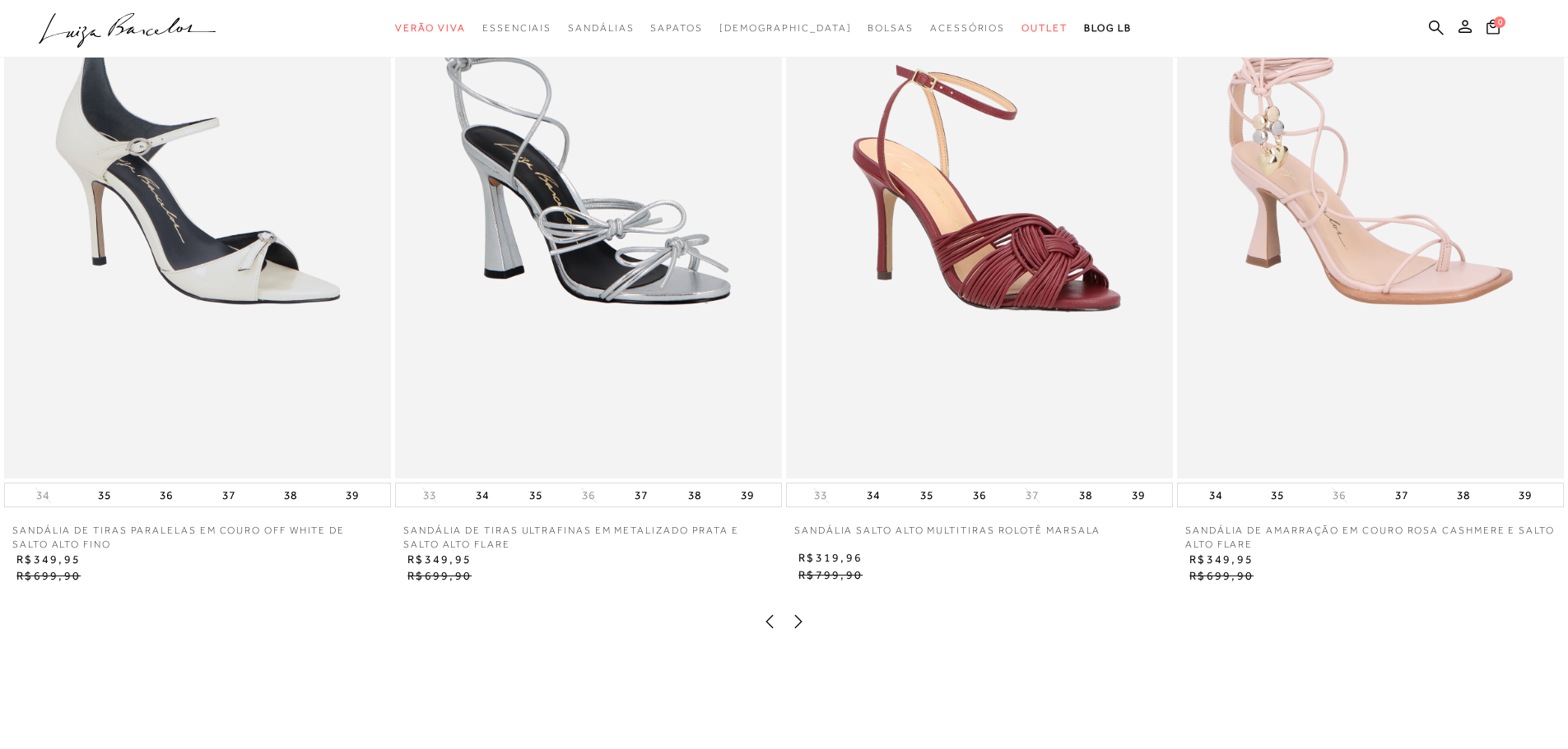
click at [798, 630] on icon at bounding box center [798, 622] width 17 height 17
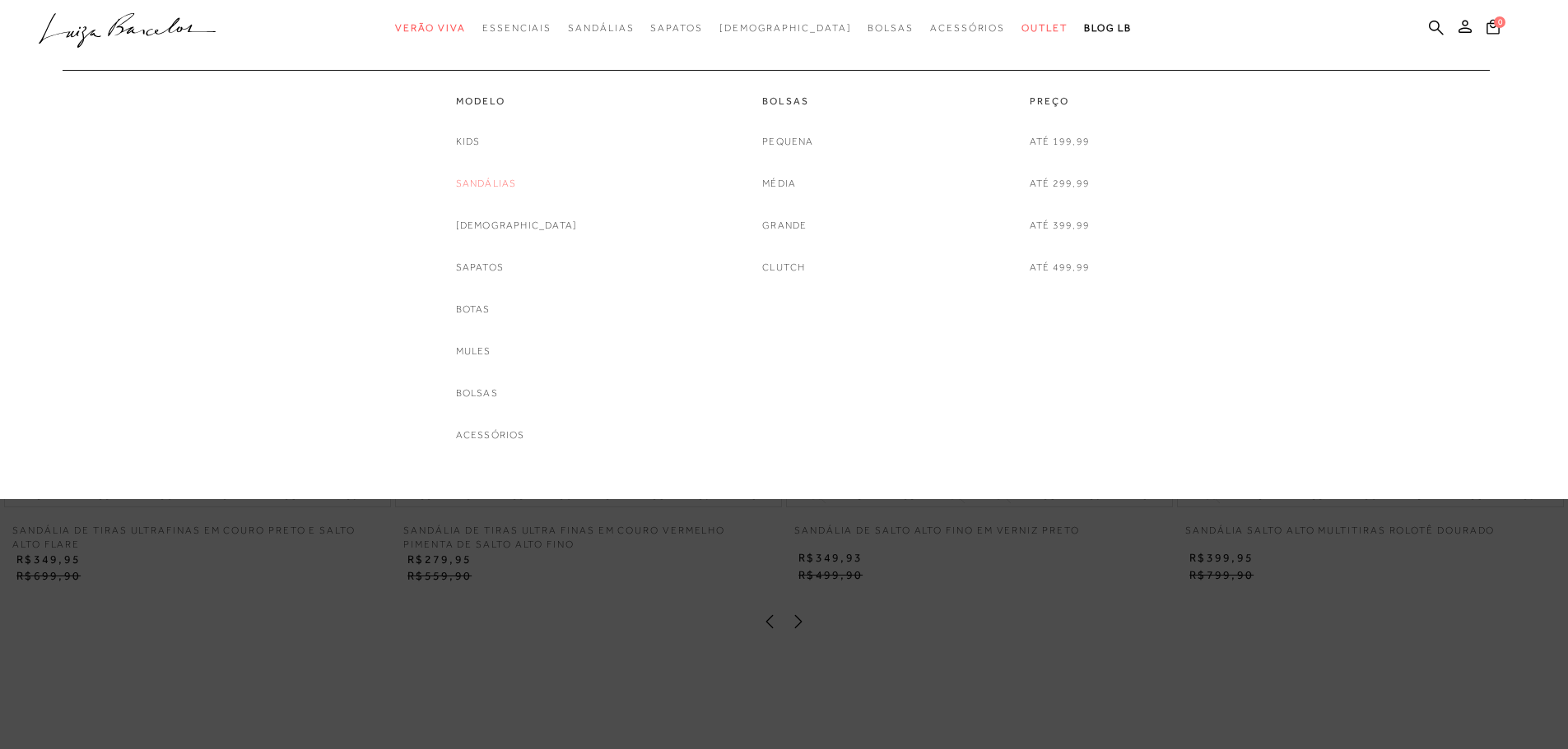
click at [516, 182] on link "Sandálias" at bounding box center [487, 185] width 61 height 18
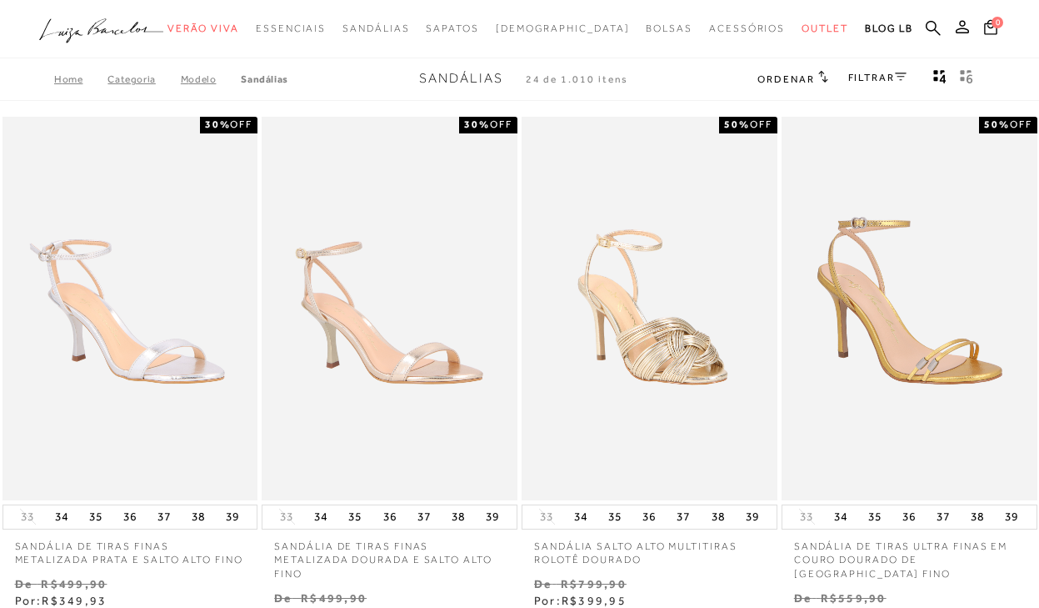
click at [879, 76] on link "FILTRAR" at bounding box center [878, 78] width 58 height 12
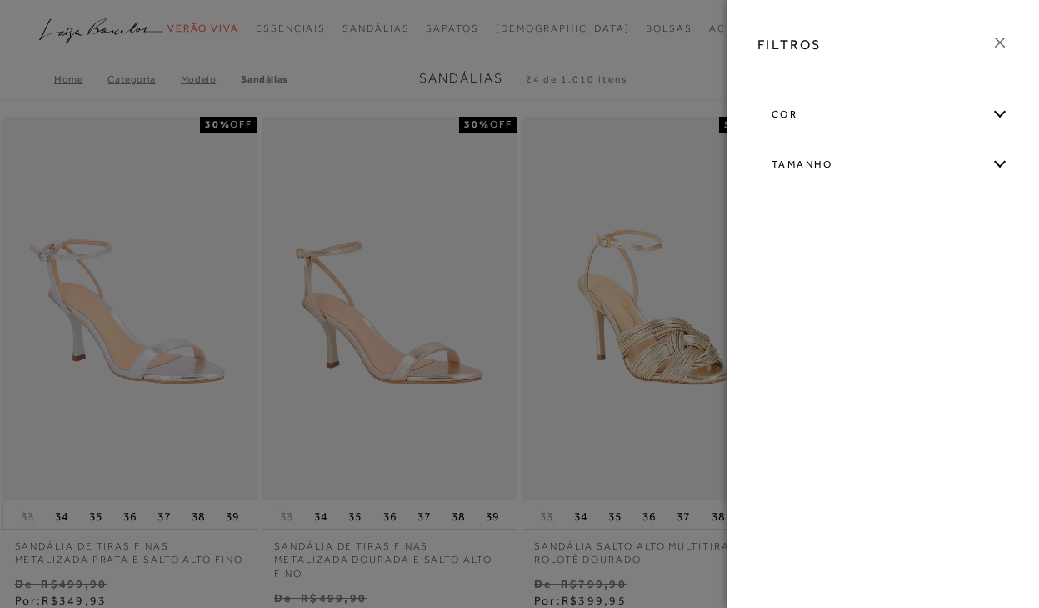
click at [853, 138] on div "cor AMARELO +" at bounding box center [883, 152] width 278 height 129
click at [808, 158] on div "Tamanho" at bounding box center [884, 165] width 250 height 44
click at [786, 334] on link "Ver mais..." at bounding box center [802, 334] width 45 height 13
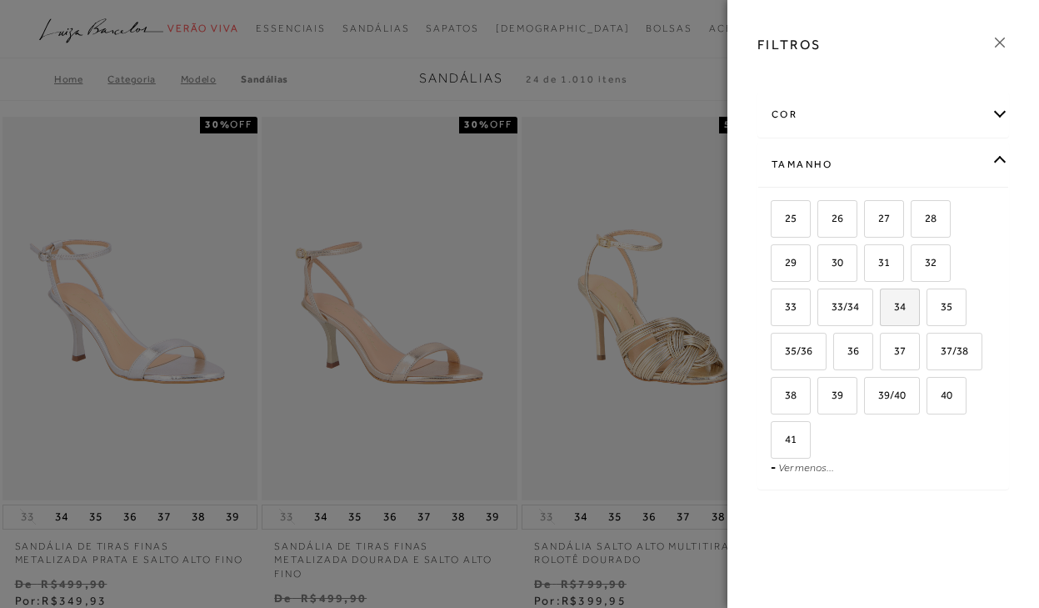
click at [907, 298] on label "34" at bounding box center [900, 307] width 38 height 36
click at [894, 301] on input "34" at bounding box center [886, 309] width 17 height 17
checkbox input "true"
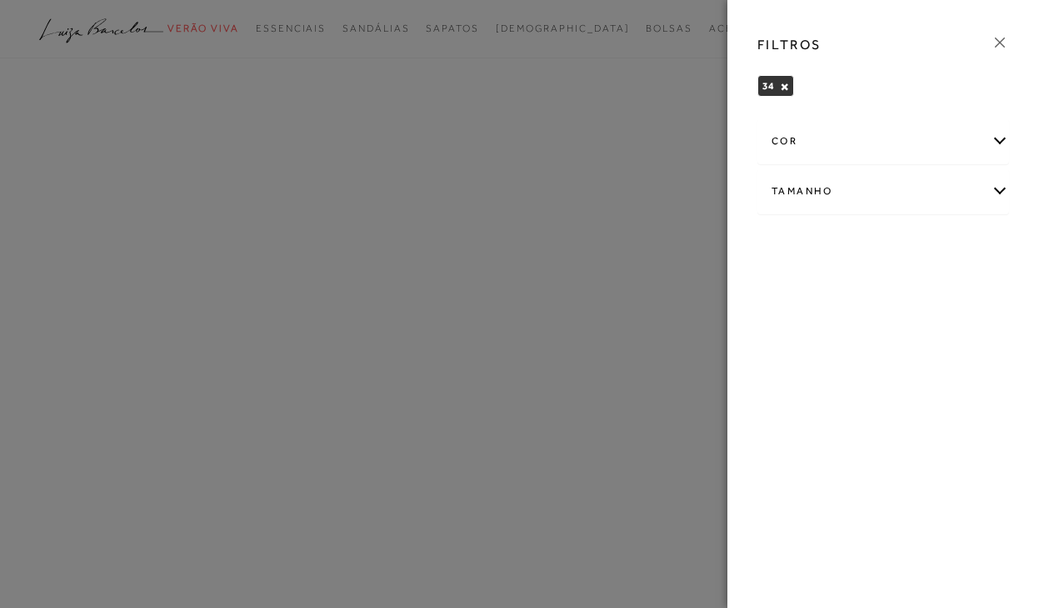
click at [1007, 40] on icon at bounding box center [1000, 42] width 18 height 18
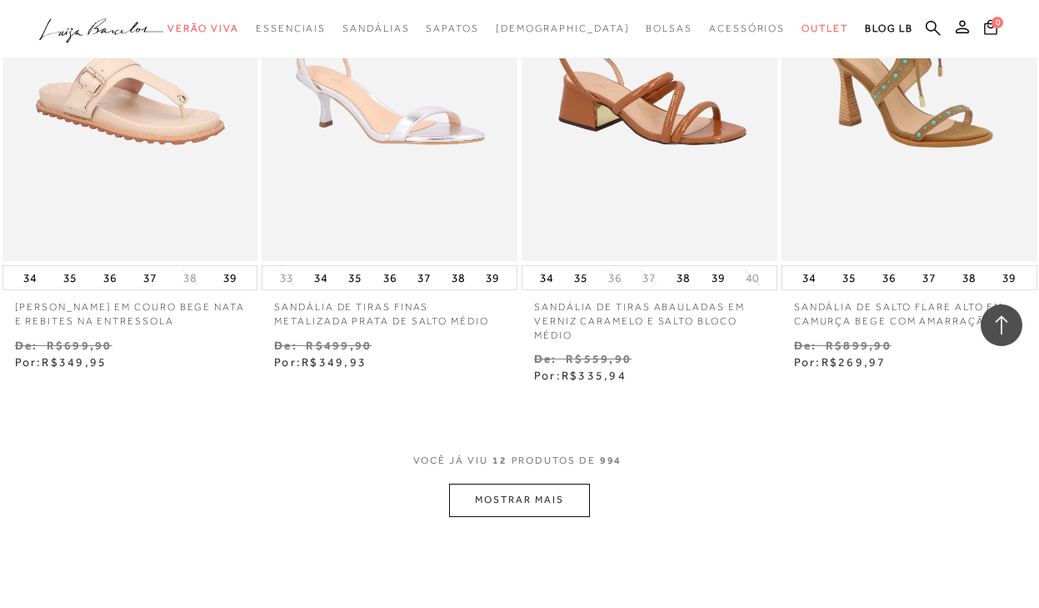
scroll to position [1334, 0]
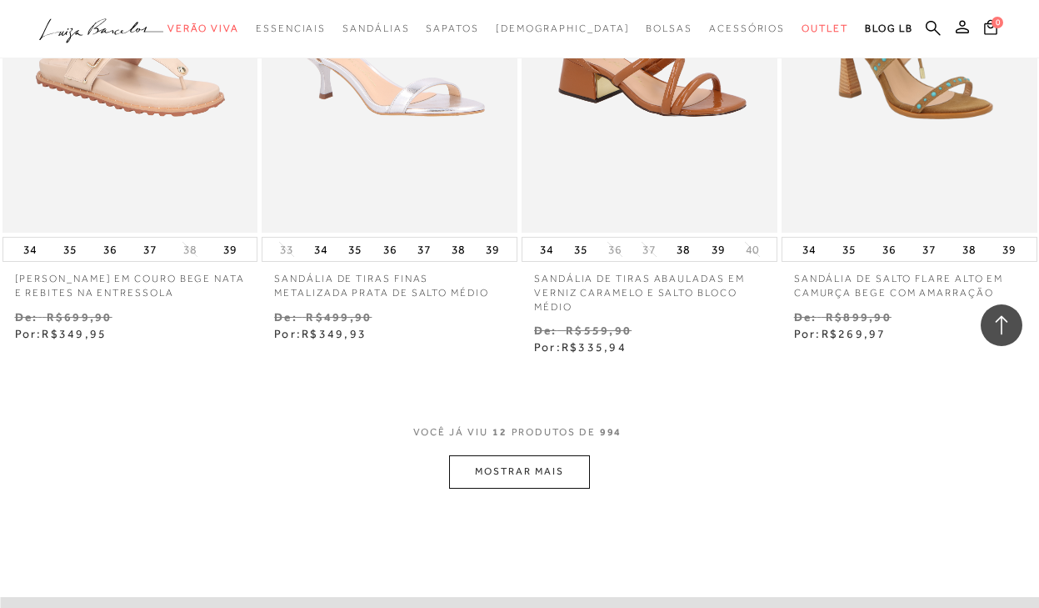
click at [539, 455] on button "MOSTRAR MAIS" at bounding box center [519, 471] width 140 height 33
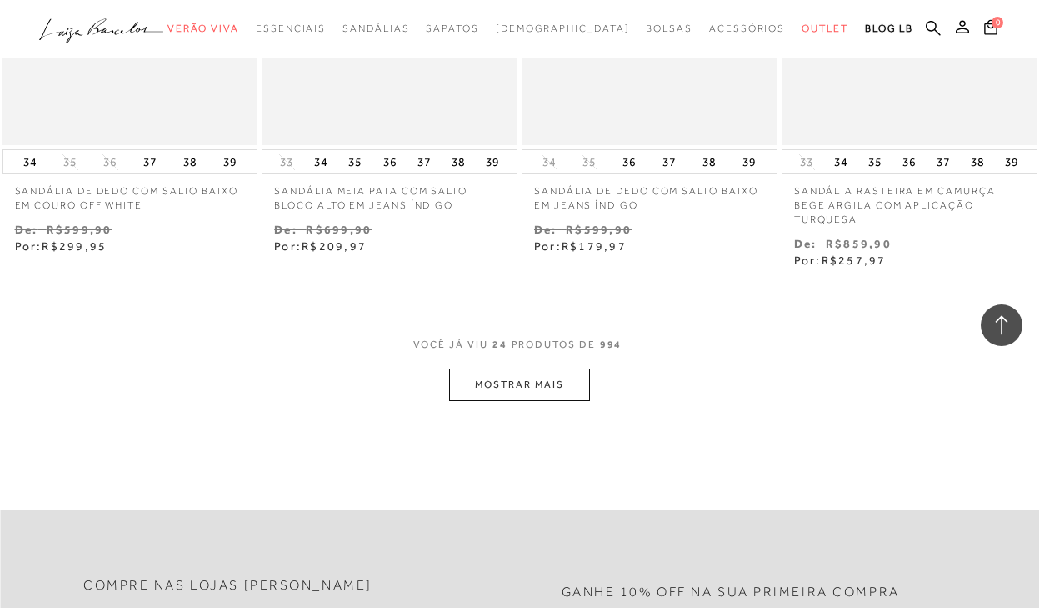
scroll to position [3001, 0]
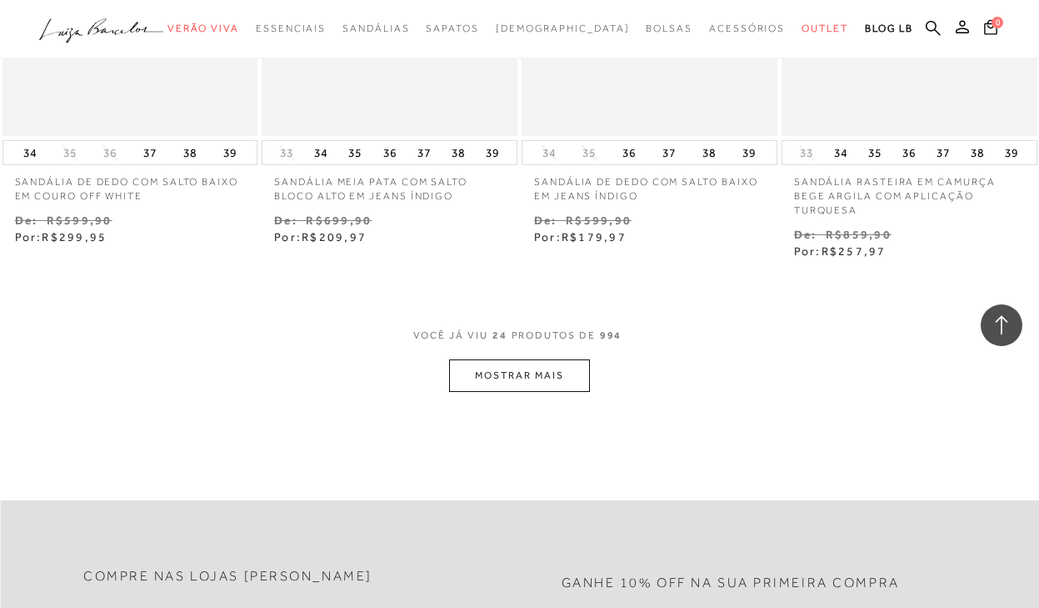
click at [519, 361] on button "MOSTRAR MAIS" at bounding box center [519, 375] width 140 height 33
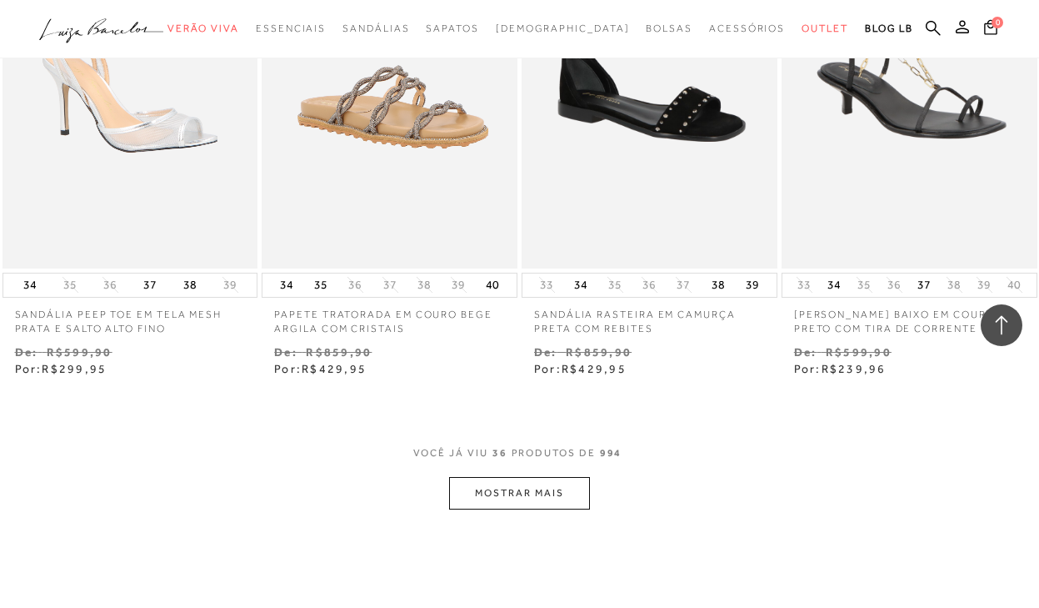
scroll to position [4501, 0]
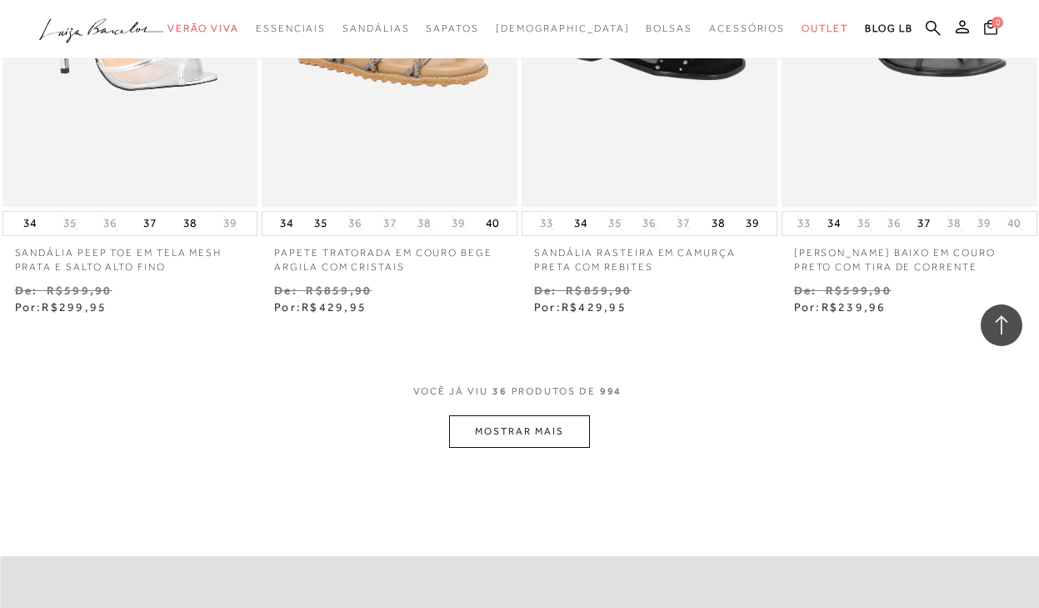
click at [546, 415] on button "MOSTRAR MAIS" at bounding box center [519, 431] width 140 height 33
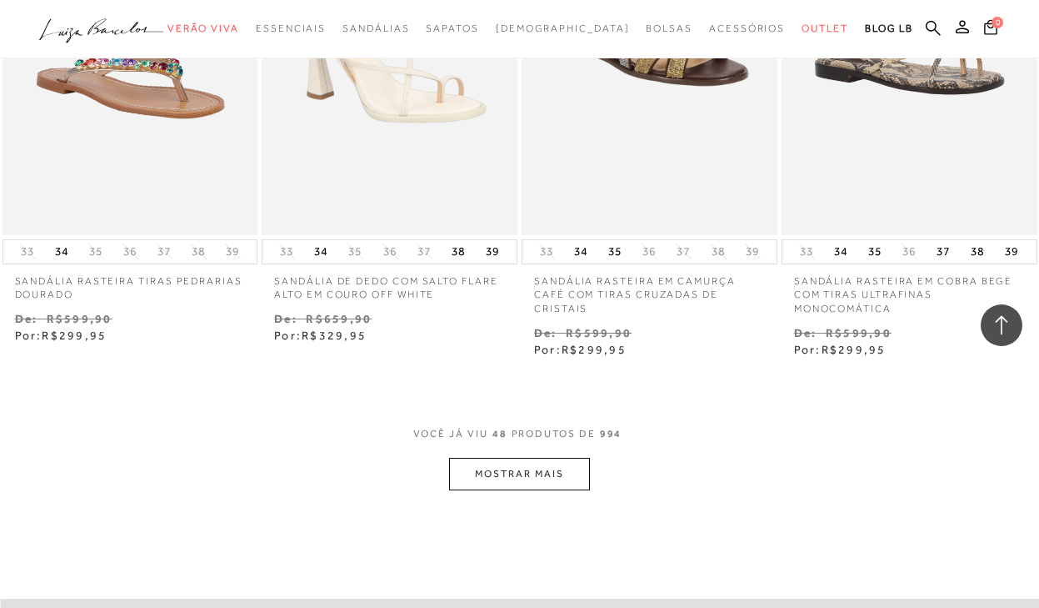
scroll to position [6085, 0]
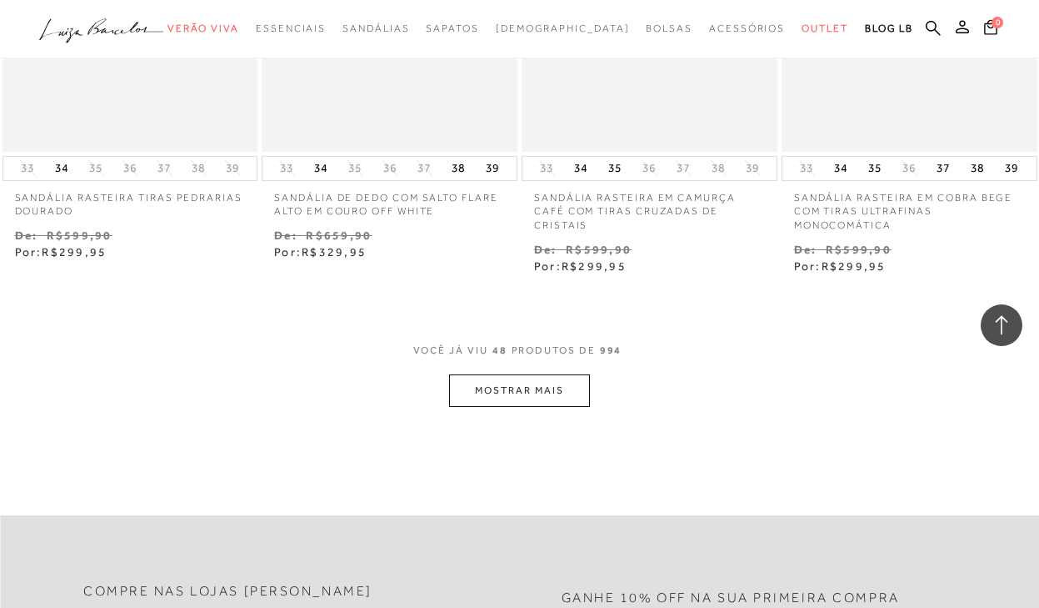
click at [475, 376] on button "MOSTRAR MAIS" at bounding box center [519, 390] width 140 height 33
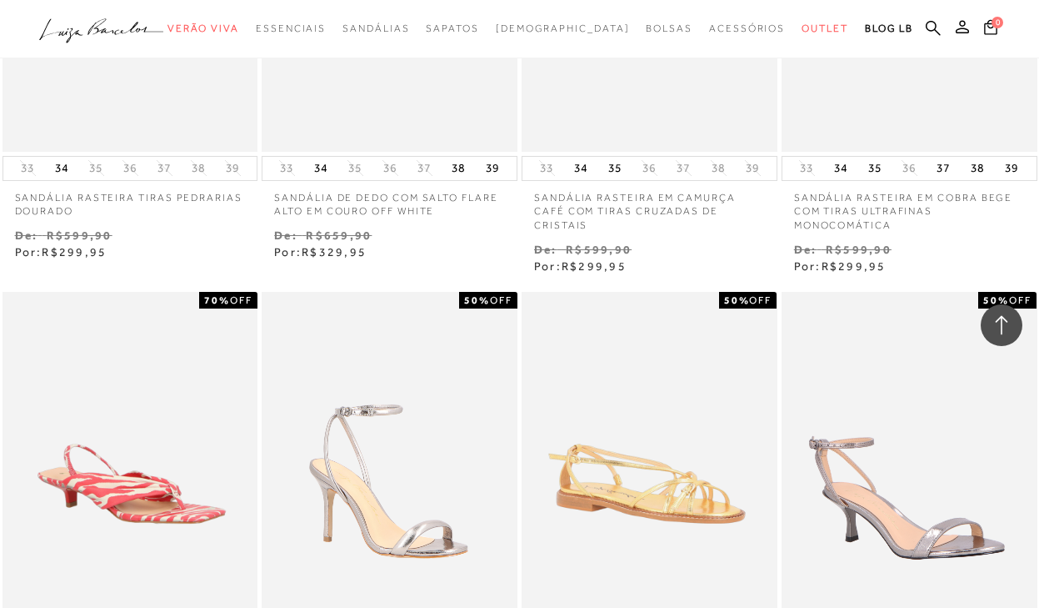
click at [126, 262] on div "50% OFF Sandália rasteira tiras pedrarias dourado 33 34" at bounding box center [519, 21] width 1039 height 511
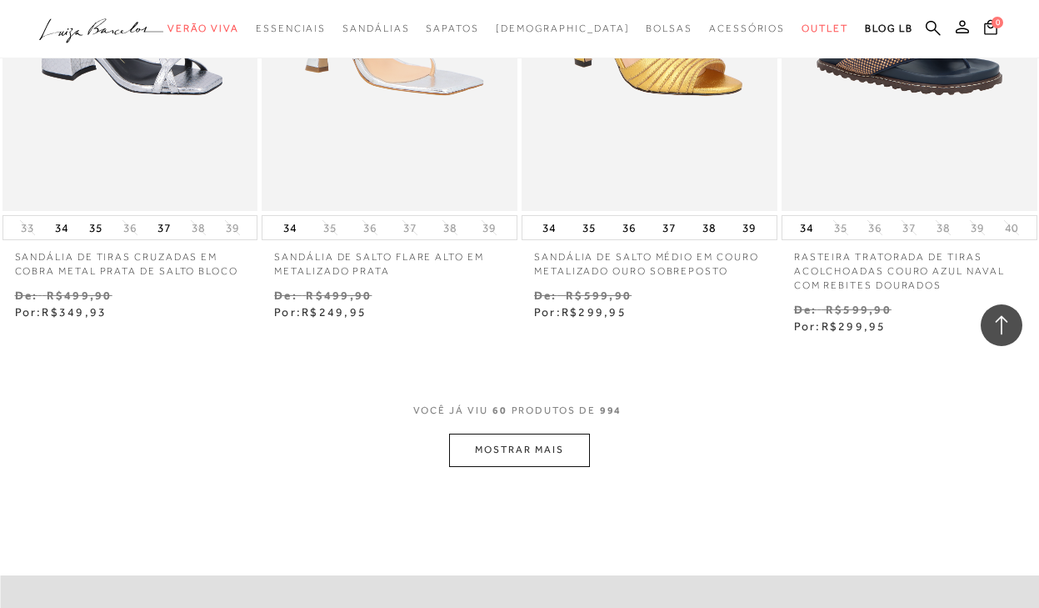
scroll to position [7585, 0]
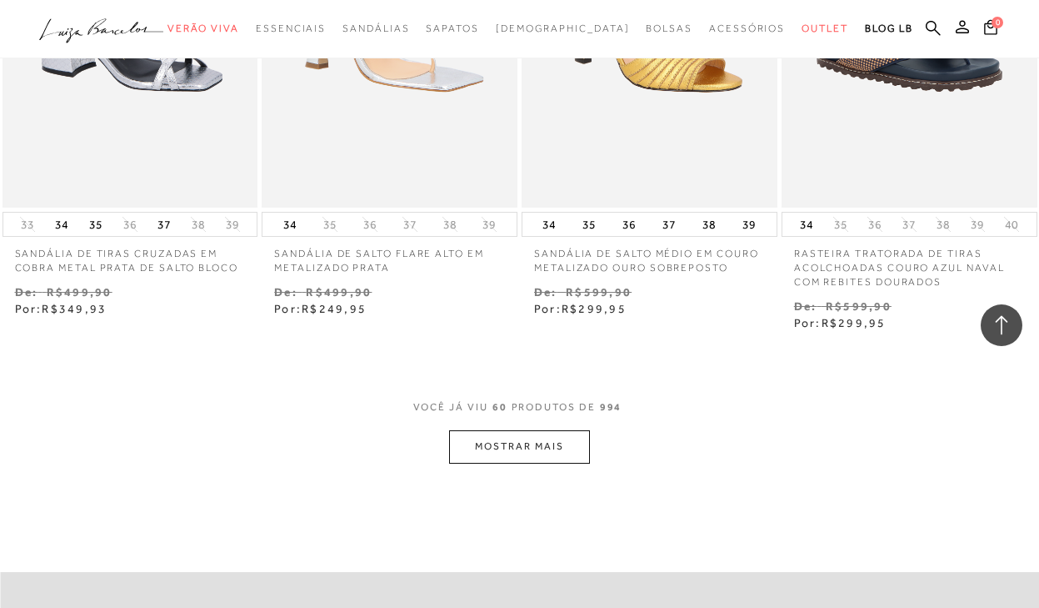
click at [516, 432] on button "MOSTRAR MAIS" at bounding box center [519, 446] width 140 height 33
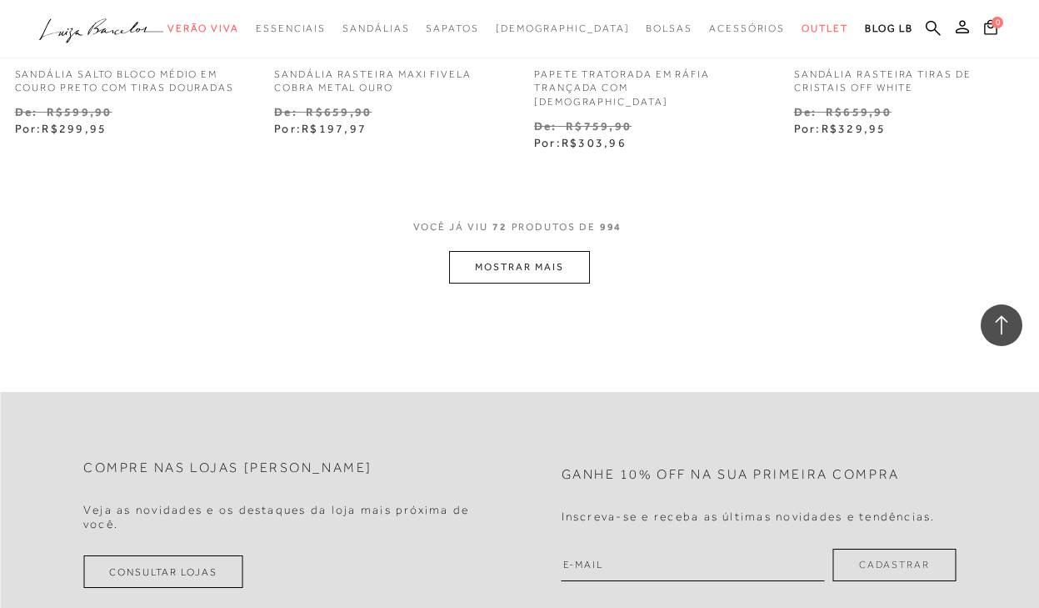
scroll to position [9169, 0]
